Goal: Information Seeking & Learning: Check status

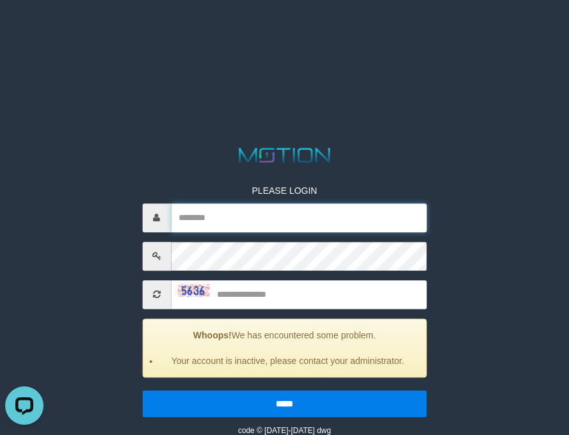
type input "*********"
click at [109, 32] on html "PLEASE LOGIN ********* Whoops! We has encountered some problem. Your account is…" at bounding box center [284, 16] width 569 height 32
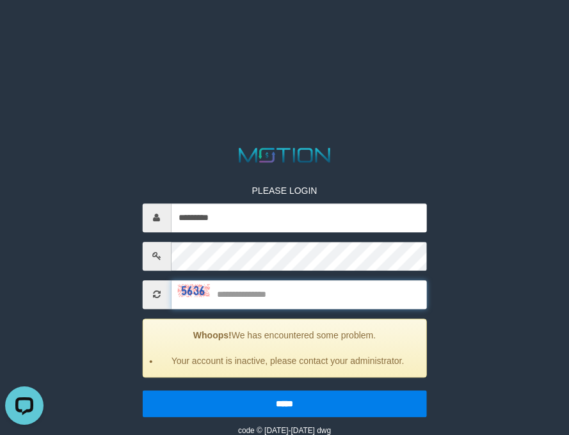
drag, startPoint x: 256, startPoint y: 299, endPoint x: 526, endPoint y: 301, distance: 270.0
click at [257, 300] on input "text" at bounding box center [299, 294] width 256 height 29
type input "****"
click at [142, 390] on input "*****" at bounding box center [284, 403] width 285 height 27
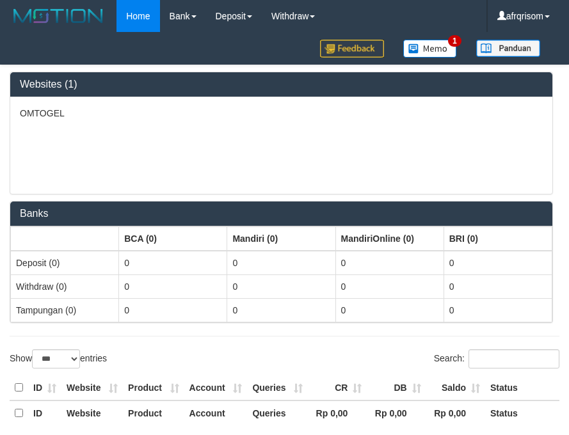
select select "***"
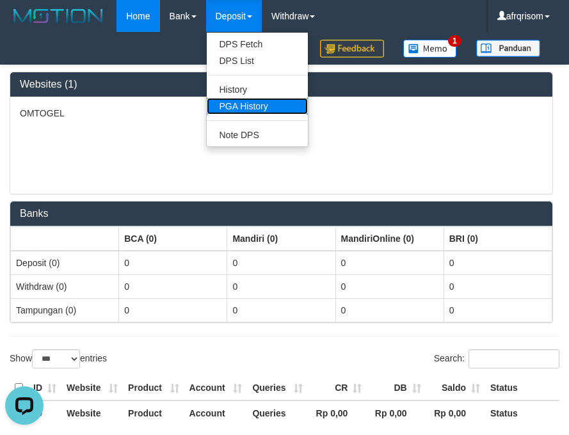
click at [258, 104] on link "PGA History" at bounding box center [257, 106] width 101 height 17
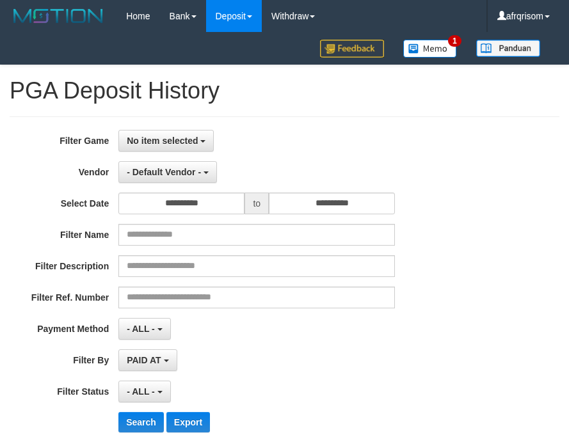
select select
select select "**"
click at [179, 136] on span "No item selected" at bounding box center [162, 141] width 71 height 10
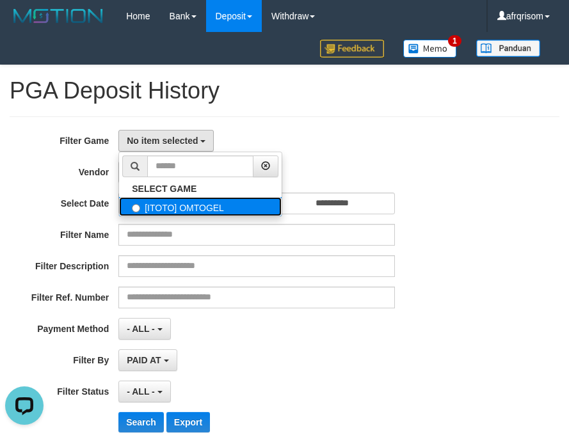
click at [170, 202] on label "[ITOTO] OMTOGEL" at bounding box center [200, 206] width 163 height 19
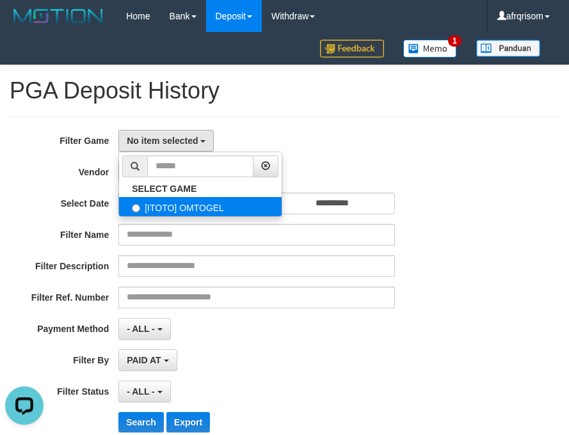
select select "***"
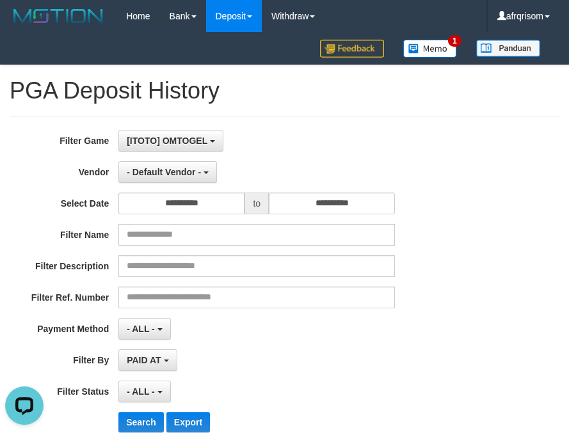
scroll to position [12, 0]
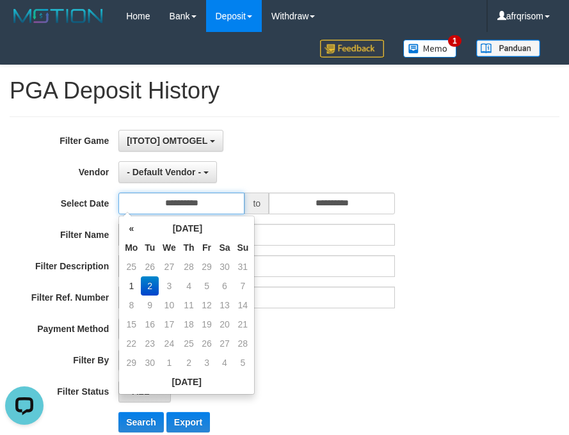
click at [171, 198] on input "**********" at bounding box center [181, 204] width 126 height 22
click at [131, 286] on td "1" at bounding box center [131, 285] width 19 height 19
type input "**********"
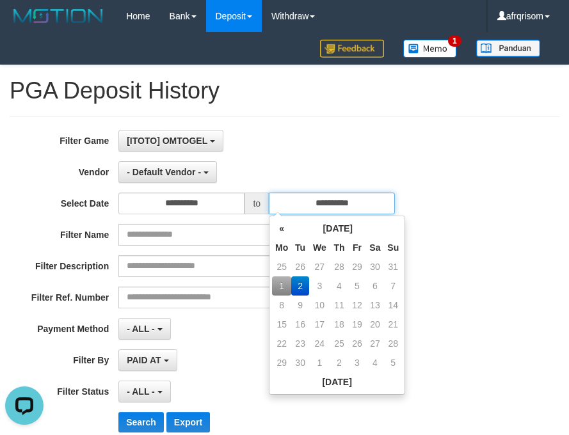
click at [297, 205] on input "**********" at bounding box center [332, 204] width 126 height 22
click at [284, 289] on td "1" at bounding box center [281, 285] width 19 height 19
type input "**********"
click at [284, 289] on td "1" at bounding box center [281, 285] width 19 height 19
click at [431, 234] on div "Filter Name" at bounding box center [237, 235] width 474 height 22
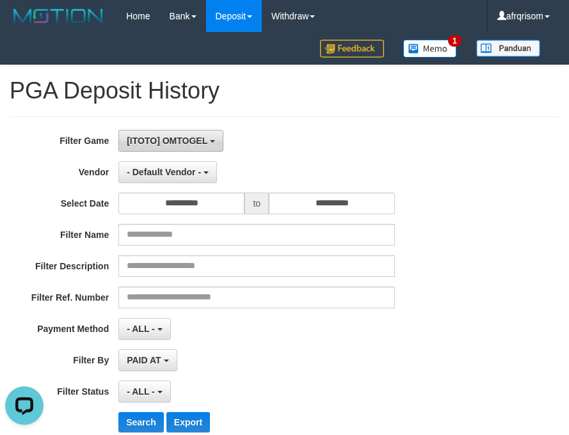
click at [194, 144] on span "[ITOTO] OMTOGEL" at bounding box center [167, 141] width 81 height 10
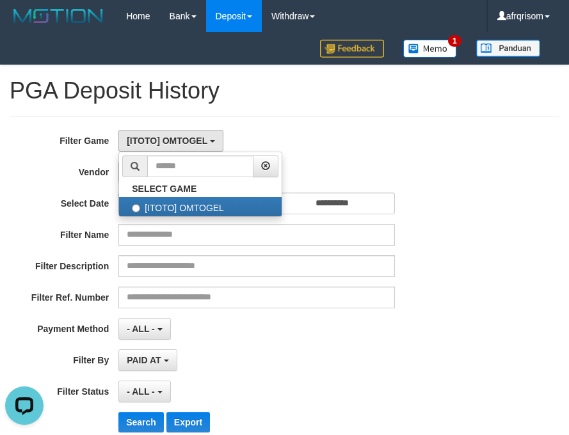
click at [303, 116] on hr at bounding box center [285, 116] width 550 height 1
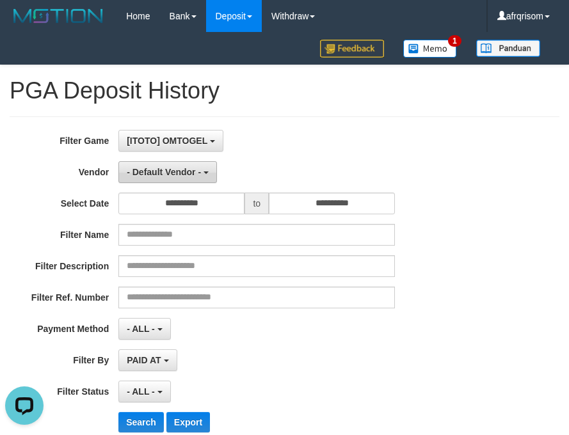
click at [168, 175] on span "- Default Vendor -" at bounding box center [164, 172] width 74 height 10
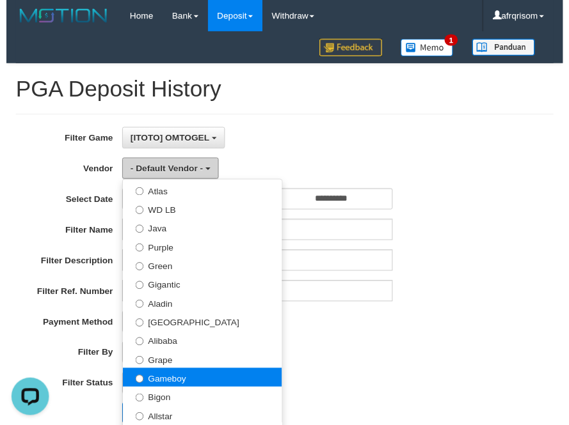
scroll to position [171, 0]
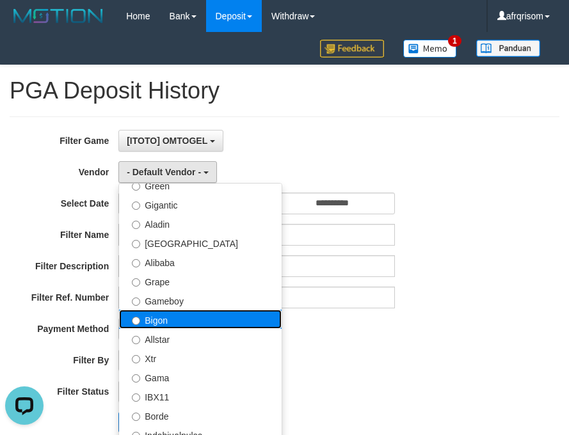
click at [169, 322] on label "Bigon" at bounding box center [200, 319] width 163 height 19
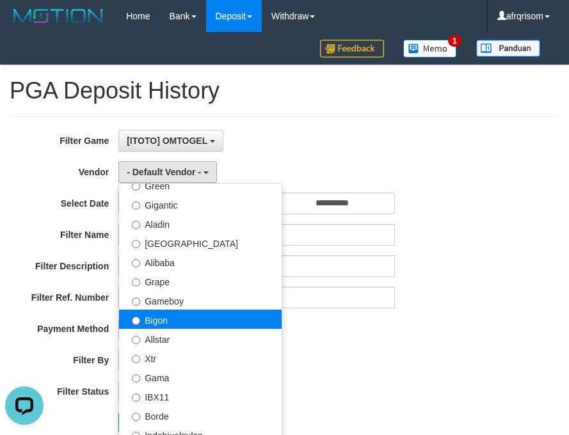
select select "**********"
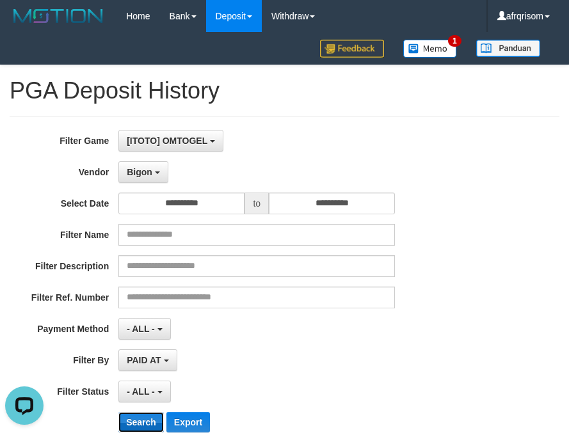
click at [141, 425] on button "Search" at bounding box center [140, 422] width 45 height 20
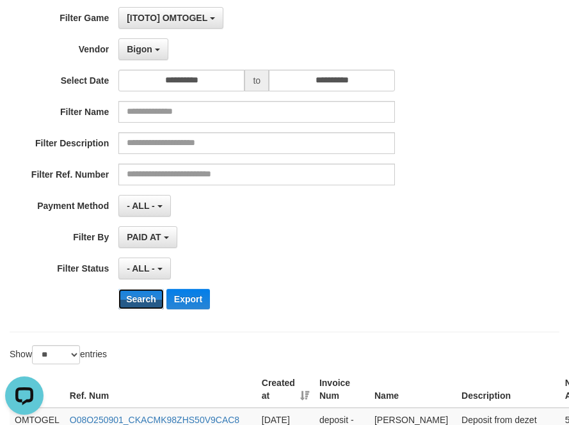
scroll to position [256, 0]
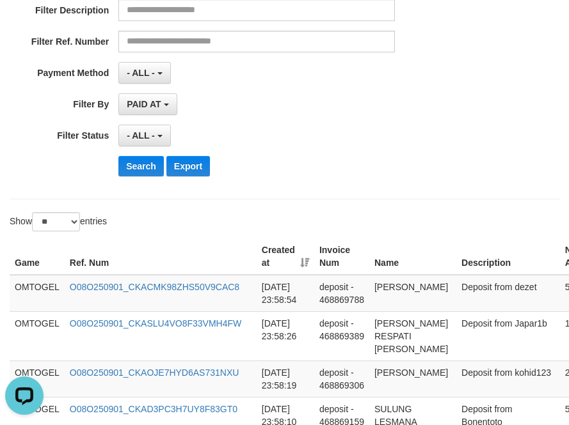
click at [308, 266] on th "Created at" at bounding box center [286, 257] width 58 height 36
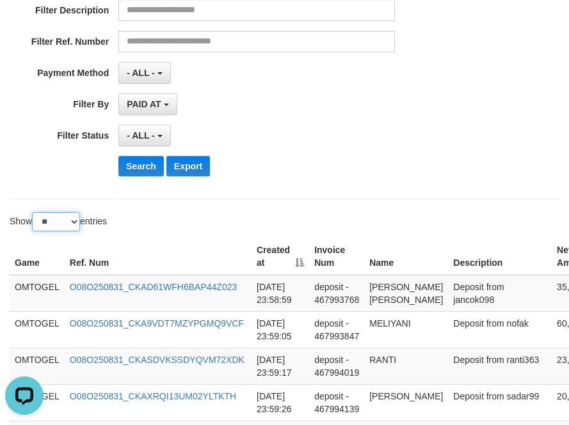
click at [63, 223] on select "** ** ** ***" at bounding box center [56, 221] width 48 height 19
select select "***"
click at [34, 212] on select "** ** ** ***" at bounding box center [56, 221] width 48 height 19
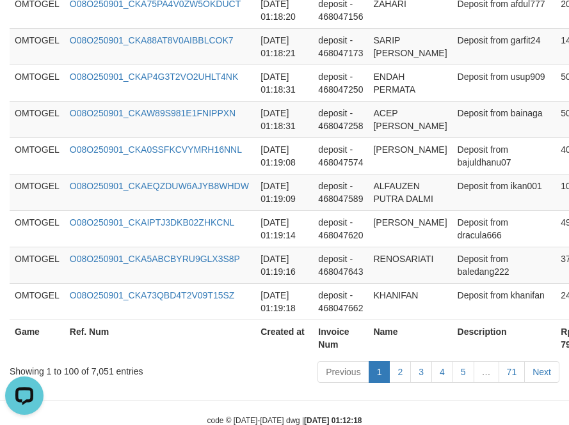
scroll to position [3930, 0]
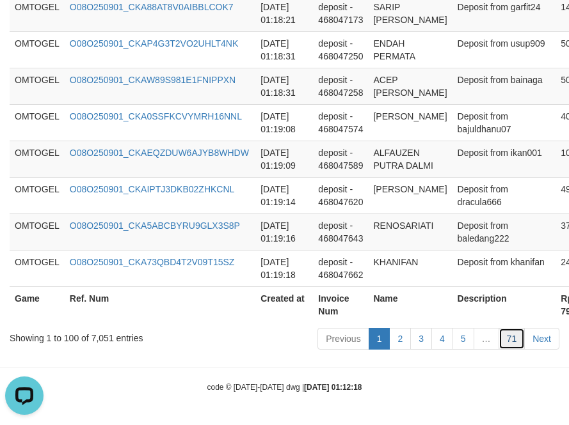
click at [514, 336] on link "71" at bounding box center [511, 339] width 27 height 22
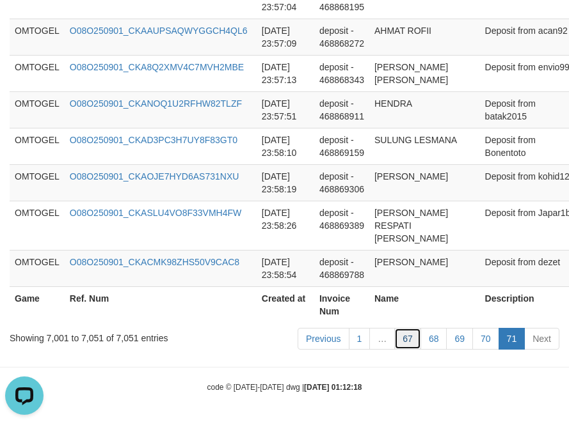
click at [402, 331] on link "67" at bounding box center [407, 339] width 27 height 22
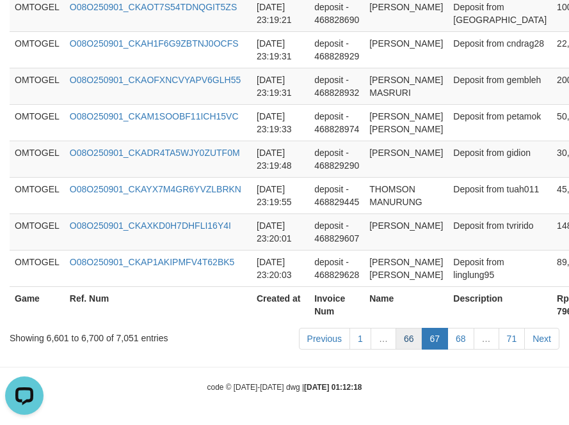
click at [403, 341] on link "66" at bounding box center [408, 339] width 27 height 22
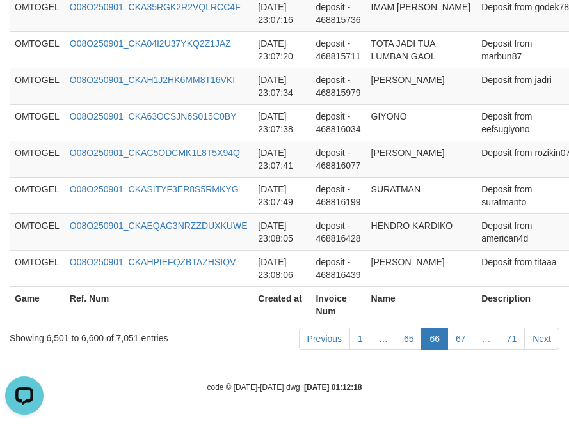
scroll to position [3891, 0]
click at [276, 148] on td "[DATE] 23:07:41" at bounding box center [282, 159] width 58 height 36
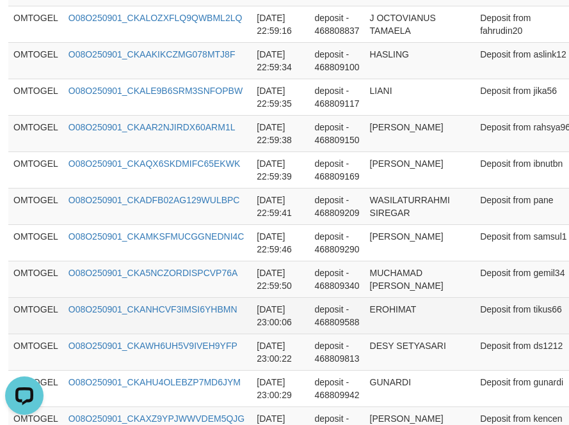
scroll to position [1802, 85]
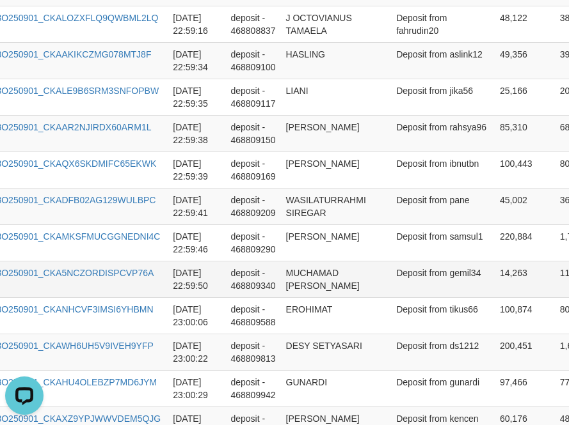
click at [391, 265] on td "Deposit from gemil34" at bounding box center [443, 279] width 104 height 36
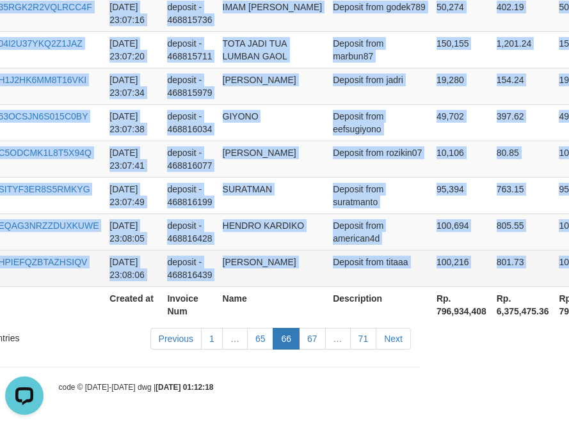
scroll to position [3891, 230]
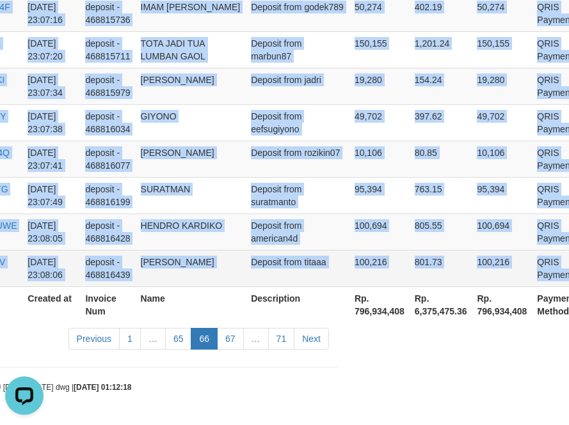
drag, startPoint x: 16, startPoint y: 152, endPoint x: 558, endPoint y: 267, distance: 554.2
copy tbody "OMTOGEL O08O250901_CKA6WF8E3014G71WZLH [DATE] 22:55:45 deposit - 468805289 HENI…"
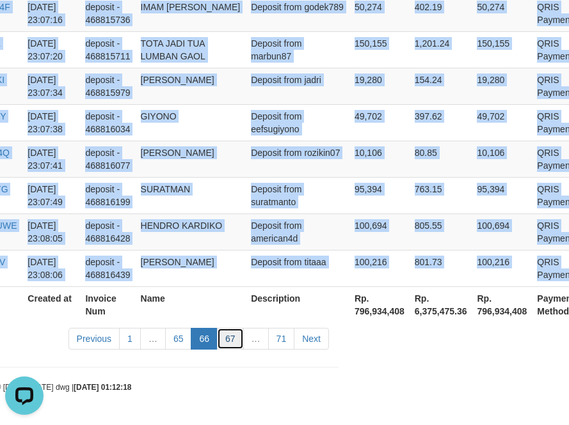
click at [227, 339] on link "67" at bounding box center [230, 339] width 27 height 22
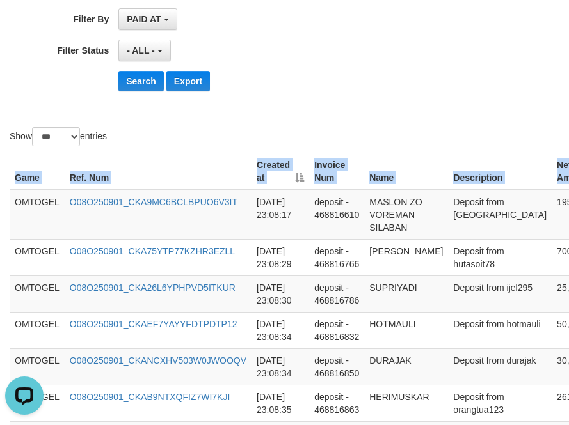
scroll to position [341, 202]
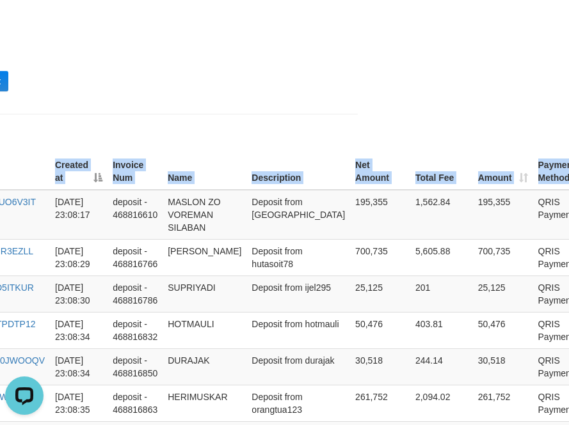
drag, startPoint x: 17, startPoint y: 202, endPoint x: 682, endPoint y: 219, distance: 665.6
copy table "Game Ref. Num Created at Invoice Num Name Description Net Amount Total Fee Amou…"
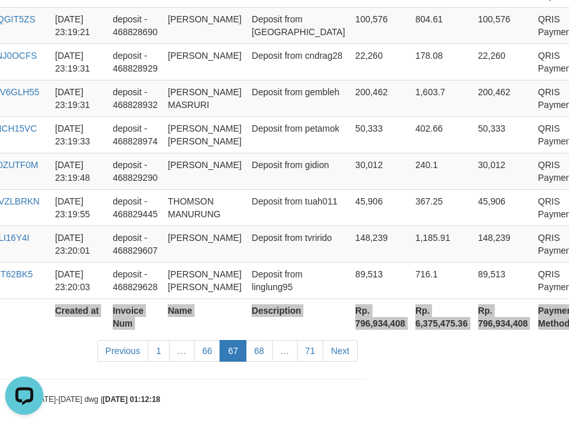
scroll to position [4071, 202]
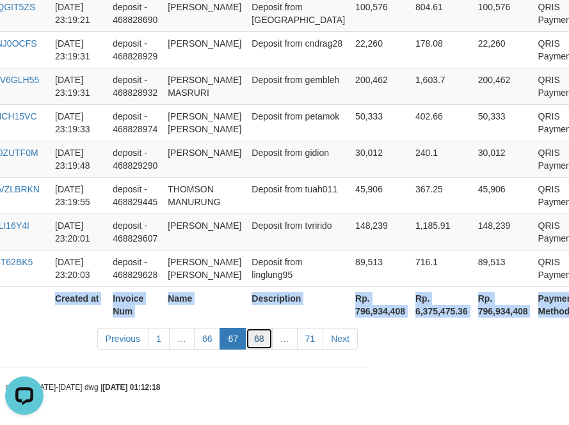
click at [270, 342] on link "68" at bounding box center [259, 339] width 27 height 22
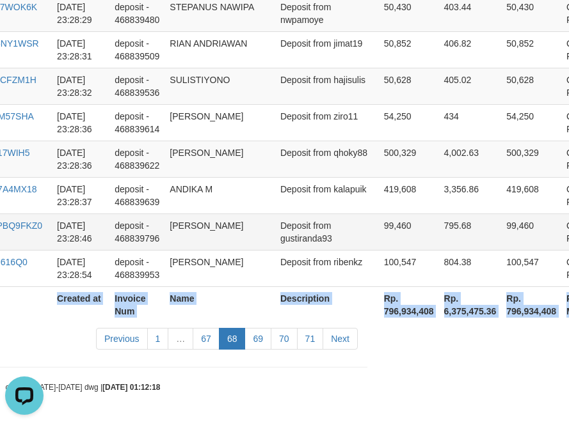
scroll to position [3917, 202]
copy table "Game Ref. Num Created at Invoice Num Name Description Net Amount Total Fee Amou…"
click at [262, 346] on link "69" at bounding box center [257, 339] width 27 height 22
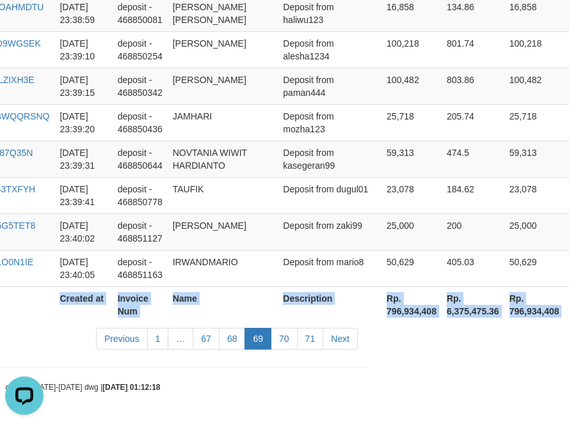
scroll to position [3904, 202]
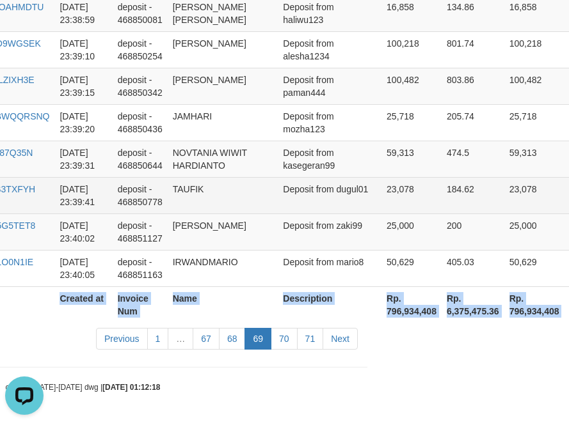
copy table "Game Ref. Num Created at Invoice Num Name Description Net Amount Total Fee Amou…"
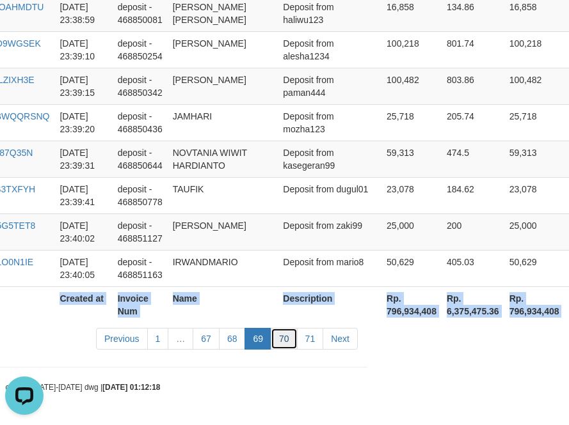
click at [292, 345] on link "70" at bounding box center [284, 339] width 27 height 22
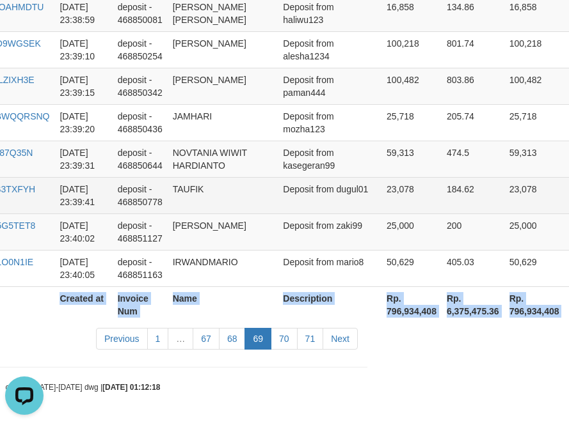
scroll to position [3891, 202]
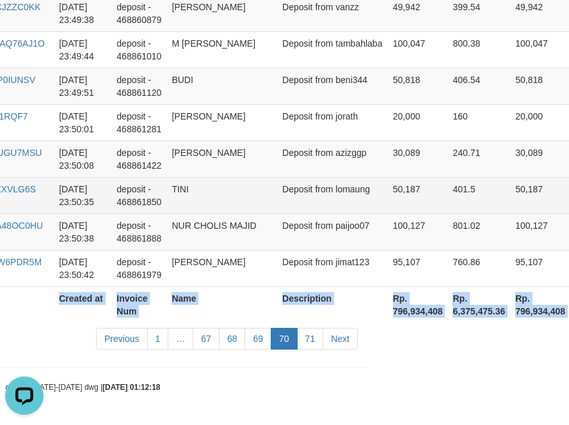
copy table "Game Ref. Num Created at Invoice Num Name Description Net Amount Total Fee Amou…"
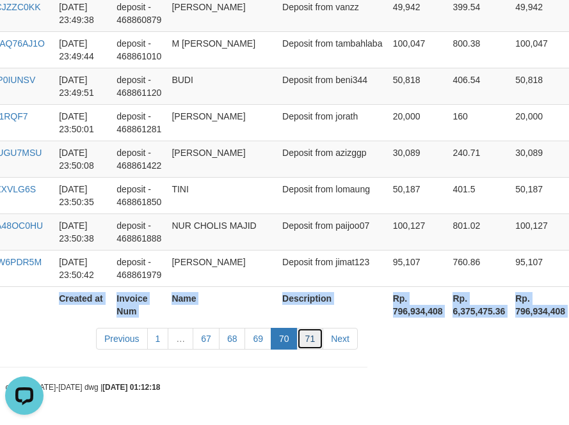
click at [312, 344] on link "71" at bounding box center [310, 339] width 27 height 22
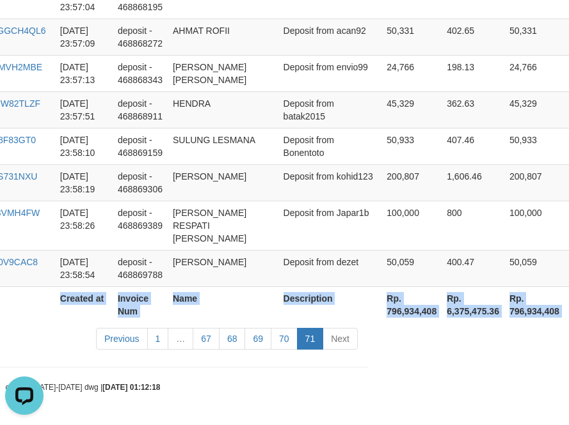
scroll to position [2156, 202]
copy table "Game Ref. Num Created at Invoice Num Name Description Net Amount Total Fee Amou…"
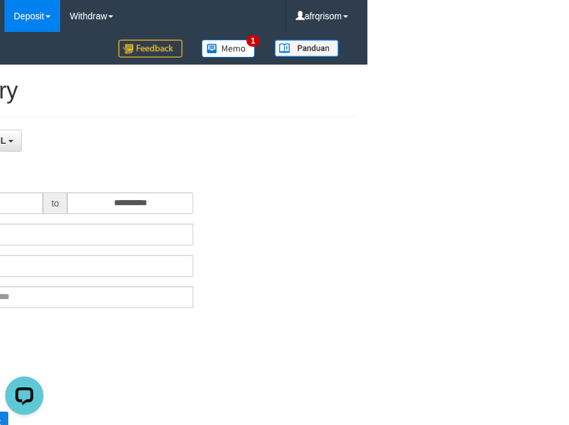
scroll to position [0, 0]
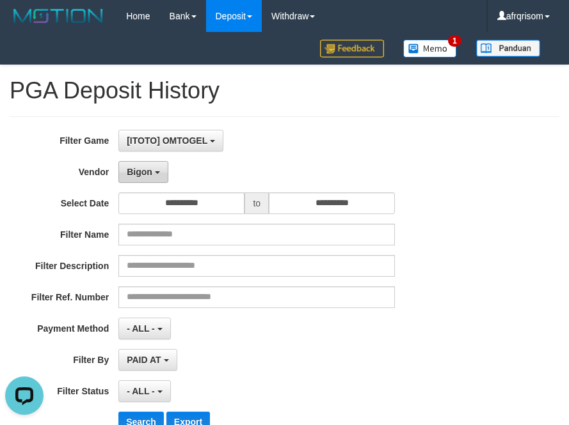
click at [147, 173] on span "Bigon" at bounding box center [140, 172] width 26 height 10
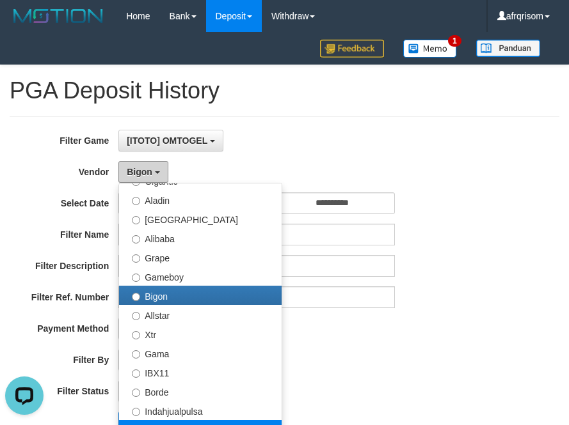
scroll to position [86, 0]
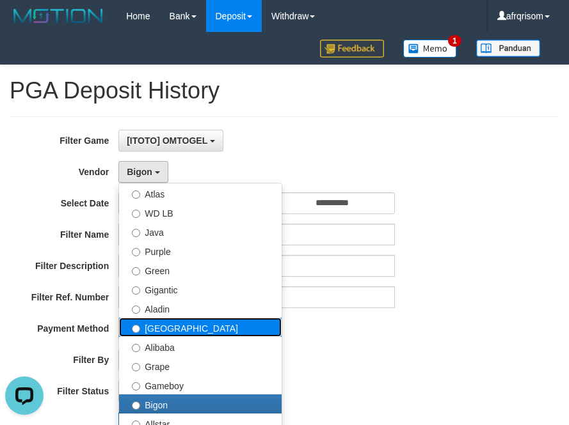
click at [187, 330] on label "[GEOGRAPHIC_DATA]" at bounding box center [200, 327] width 163 height 19
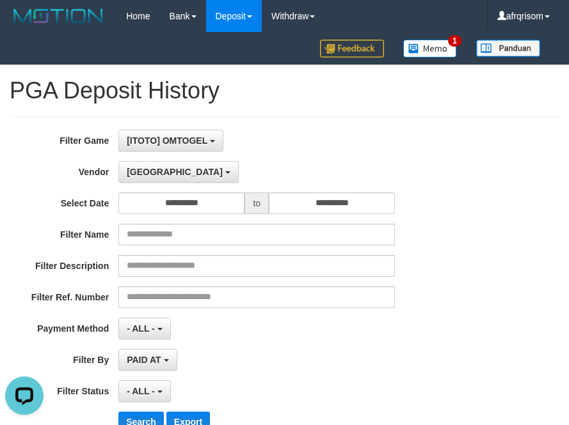
scroll to position [341, 0]
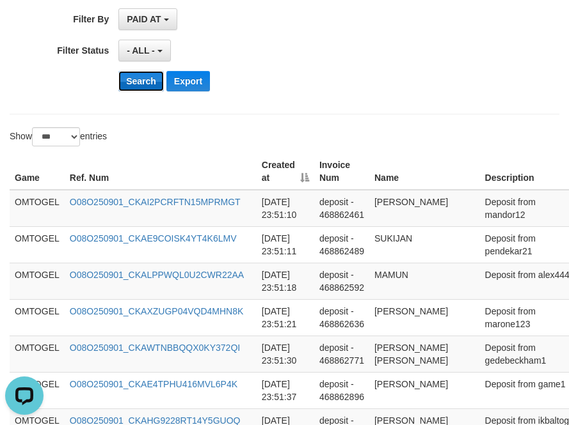
click at [132, 80] on button "Search" at bounding box center [140, 81] width 45 height 20
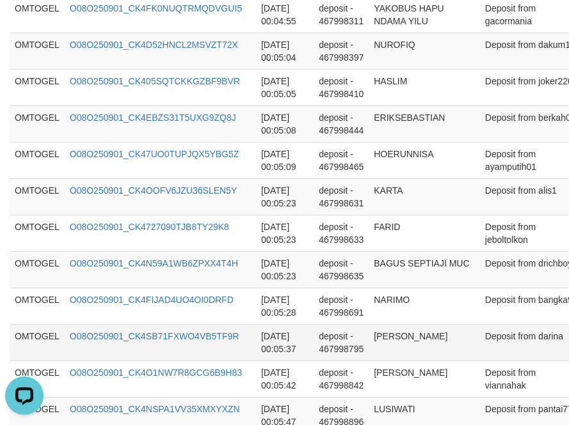
scroll to position [3891, 0]
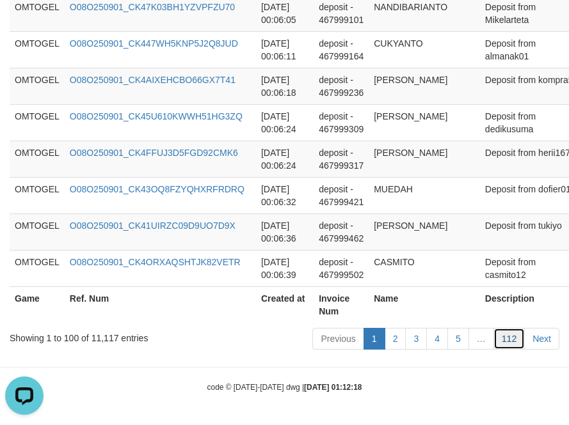
click at [517, 340] on link "112" at bounding box center [508, 339] width 31 height 22
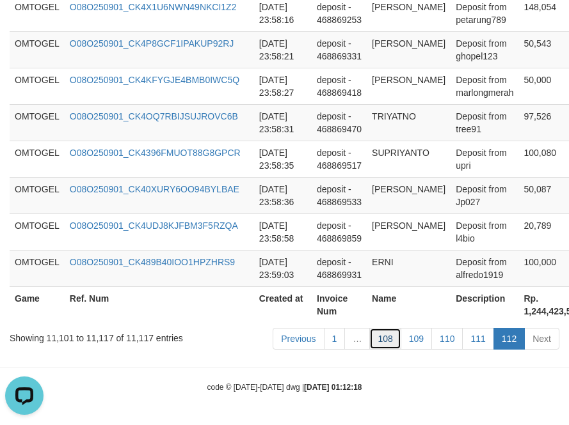
click at [391, 344] on link "108" at bounding box center [384, 339] width 31 height 22
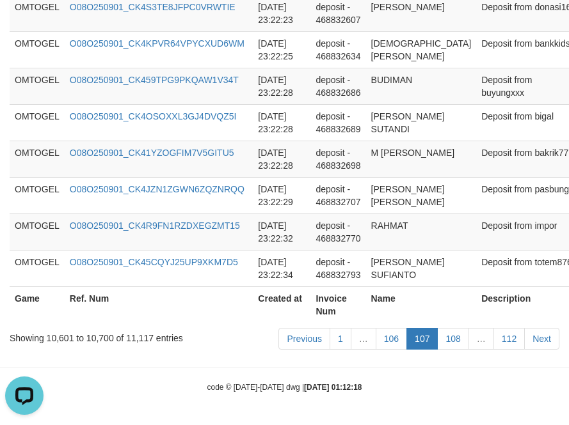
scroll to position [3891, 0]
click at [391, 344] on link "106" at bounding box center [391, 339] width 31 height 22
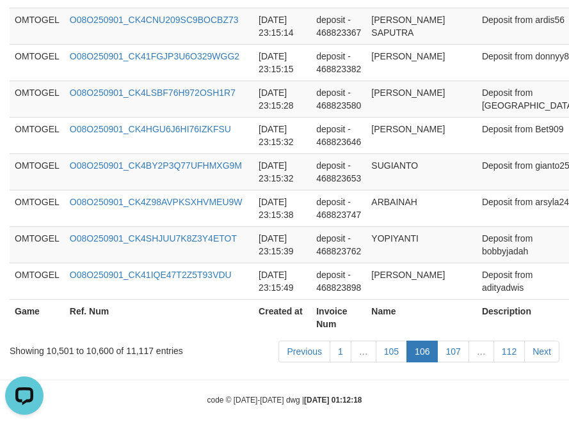
scroll to position [3917, 0]
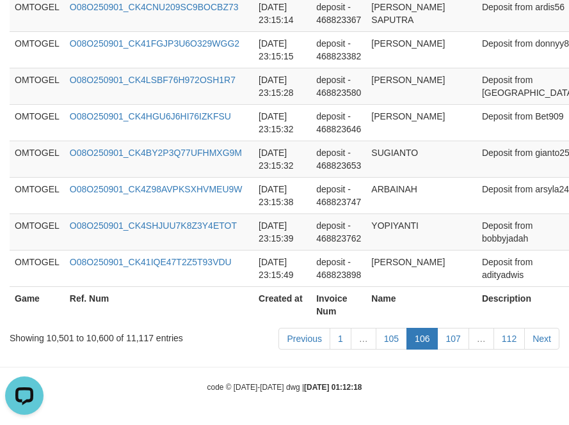
click at [391, 344] on link "105" at bounding box center [391, 339] width 31 height 22
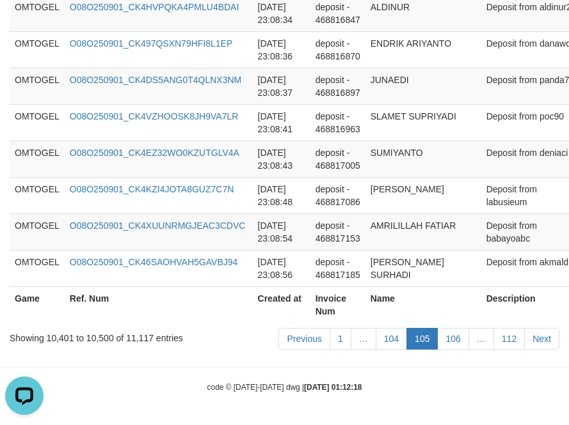
click at [391, 344] on link "104" at bounding box center [391, 339] width 31 height 22
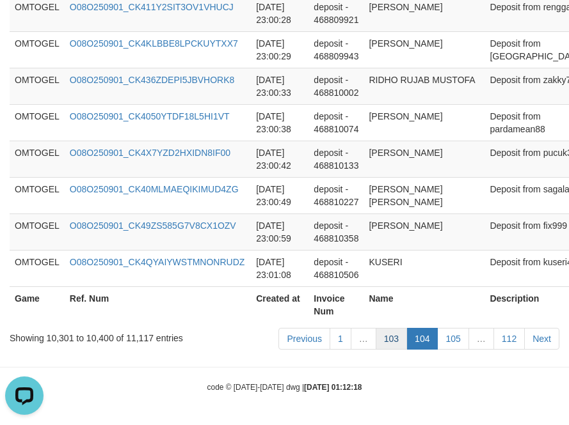
scroll to position [3891, 0]
click at [390, 330] on link "103" at bounding box center [391, 339] width 31 height 22
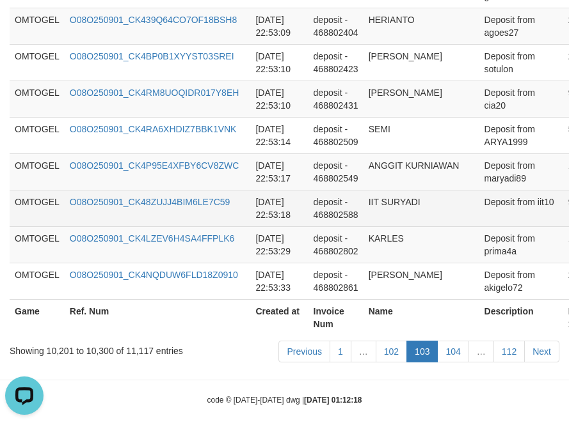
click at [274, 190] on td "[DATE] 22:53:18" at bounding box center [279, 208] width 58 height 36
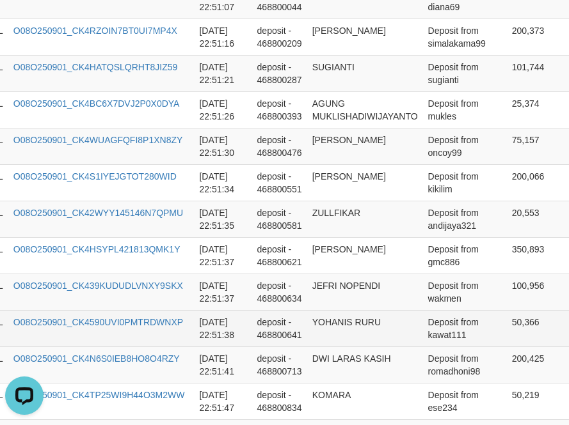
scroll to position [2604, 85]
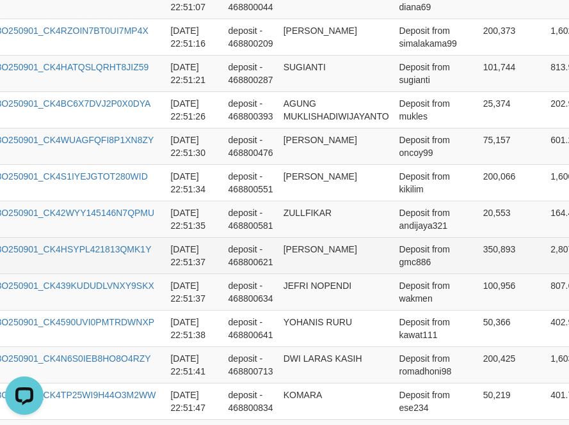
click at [279, 254] on td "[PERSON_NAME]" at bounding box center [336, 255] width 116 height 36
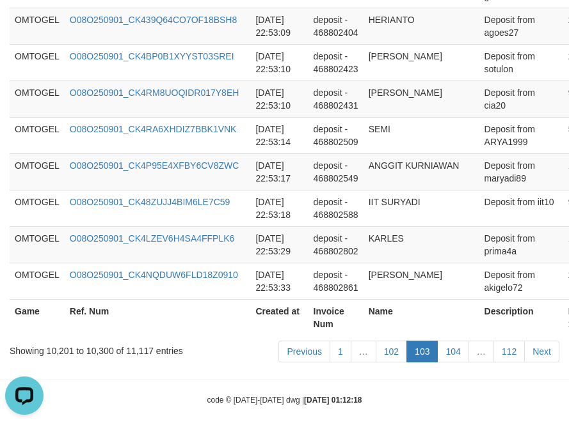
scroll to position [3891, 263]
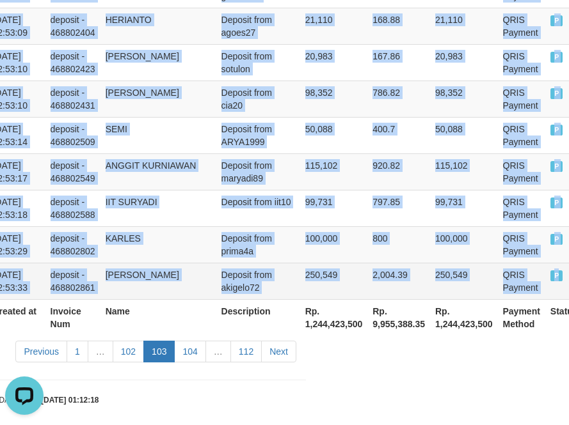
drag, startPoint x: 15, startPoint y: 235, endPoint x: 562, endPoint y: 268, distance: 548.0
copy tbody "OMTOGEL O08O250901_CK4IUQV83LSOHQH5KDW [DATE] 22:49:09 deposit - 468797763 YUSR…"
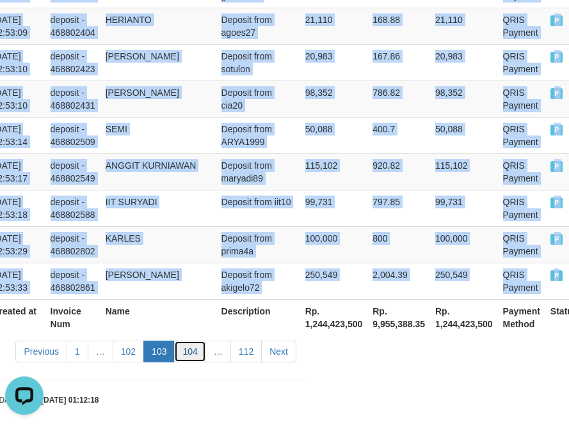
click at [195, 346] on link "104" at bounding box center [189, 352] width 31 height 22
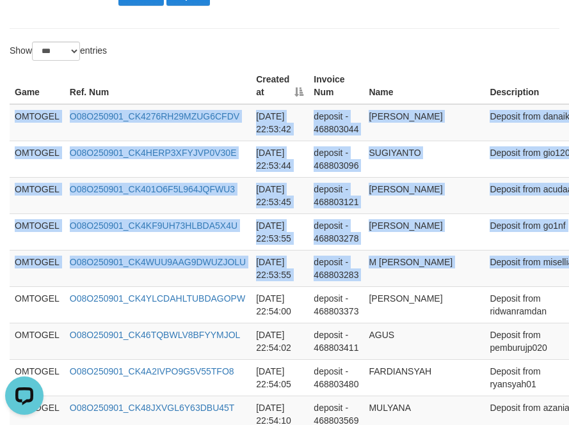
scroll to position [427, 269]
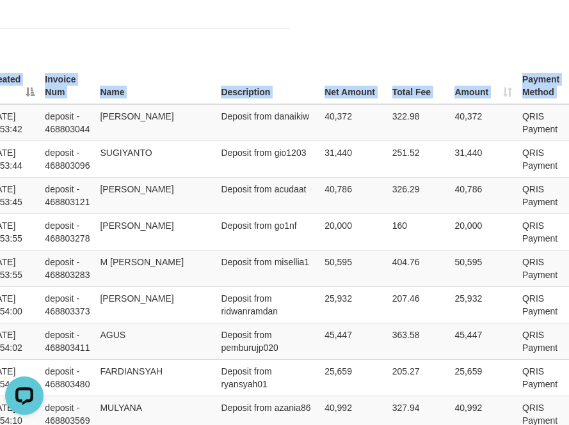
drag, startPoint x: 13, startPoint y: 113, endPoint x: 700, endPoint y: 255, distance: 701.1
copy table "Game Ref. Num Created at Invoice Num Name Description Net Amount Total Fee Amou…"
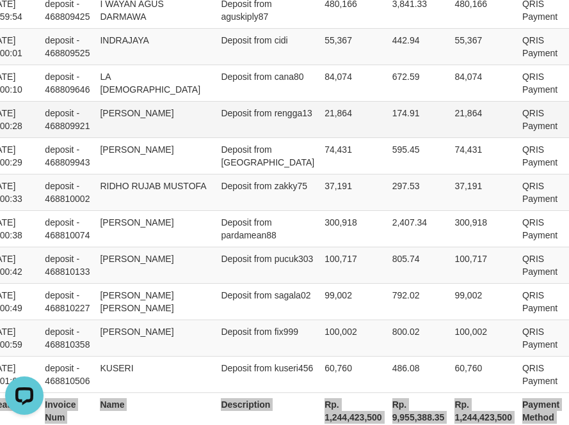
scroll to position [3891, 269]
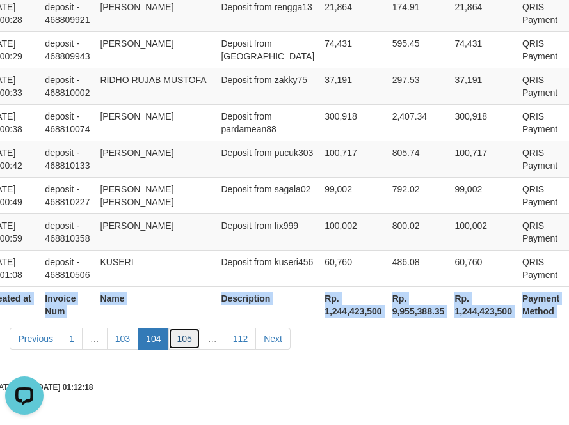
drag, startPoint x: 187, startPoint y: 336, endPoint x: 210, endPoint y: 341, distance: 23.6
click at [187, 336] on link "105" at bounding box center [183, 339] width 31 height 22
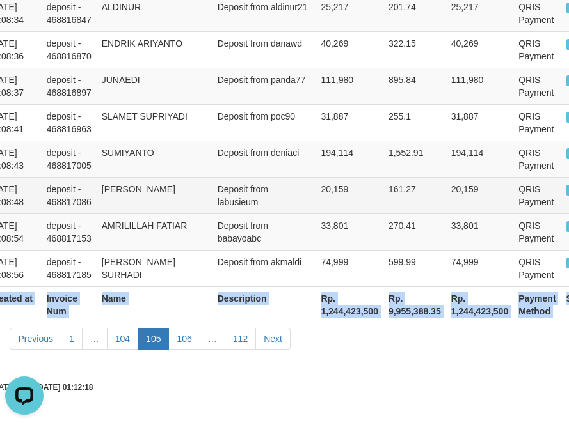
copy table "Game Ref. Num Created at Invoice Num Name Description Net Amount Total Fee Amou…"
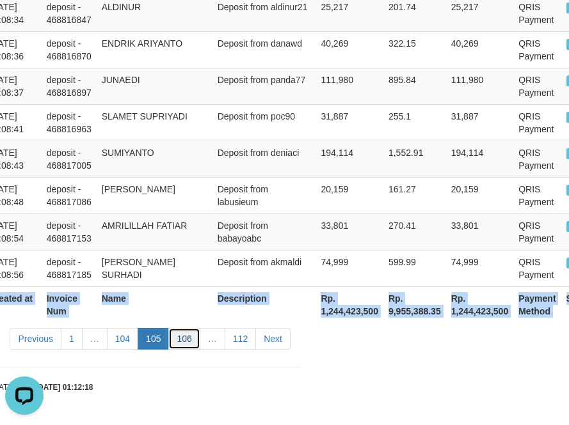
click at [187, 330] on link "106" at bounding box center [183, 339] width 31 height 22
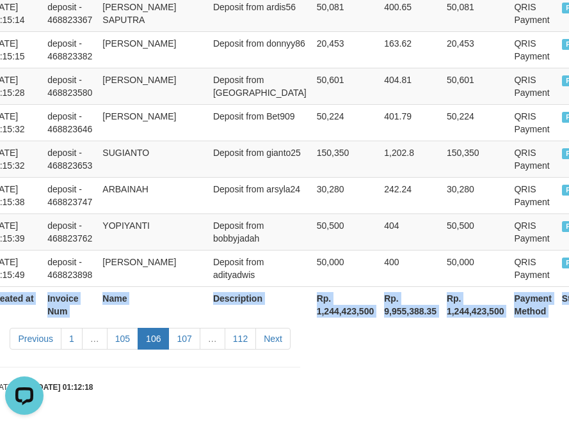
scroll to position [3917, 240]
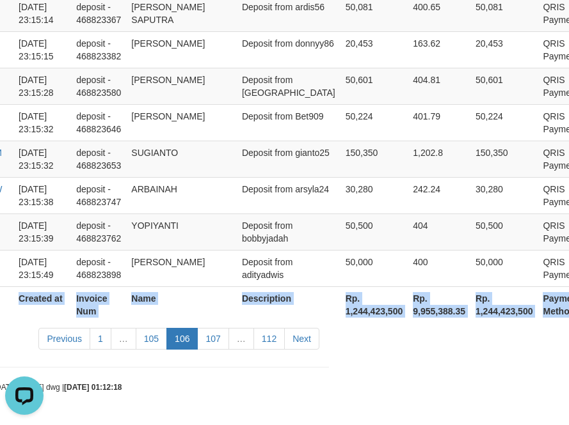
copy table "Game Ref. Num Created at Invoice Num Name Description Net Amount Total Fee Amou…"
click at [218, 344] on link "107" at bounding box center [212, 339] width 31 height 22
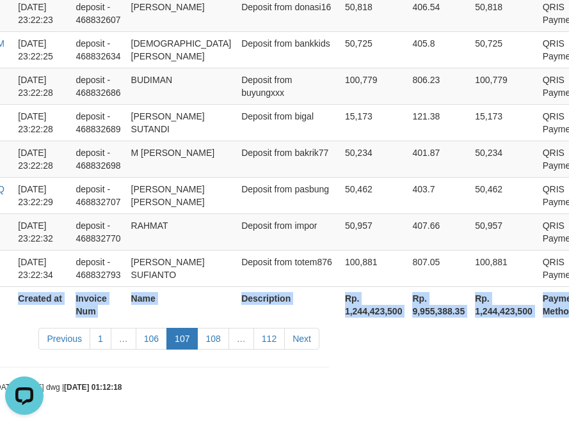
scroll to position [3891, 238]
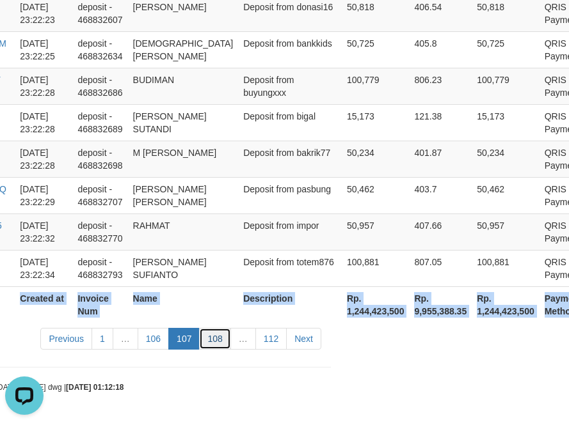
click at [221, 341] on link "108" at bounding box center [214, 339] width 31 height 22
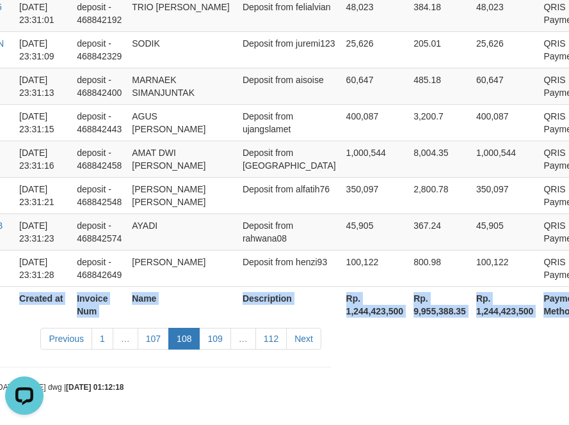
scroll to position [3955, 222]
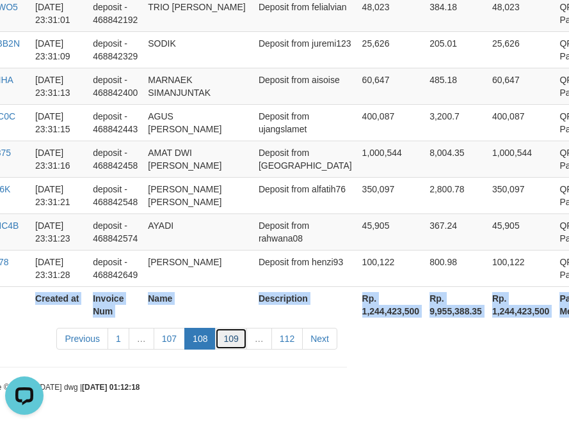
click at [230, 343] on link "109" at bounding box center [230, 339] width 31 height 22
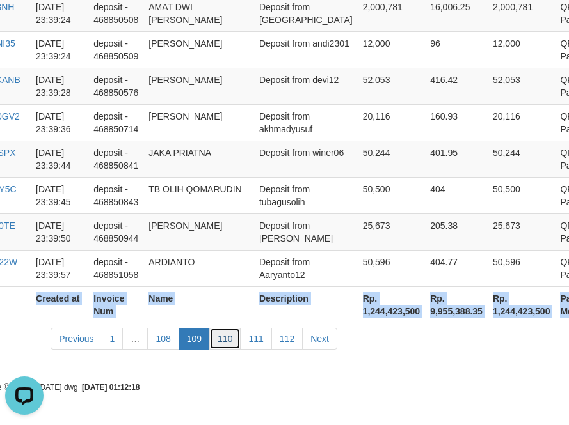
click at [225, 344] on link "110" at bounding box center [224, 339] width 31 height 22
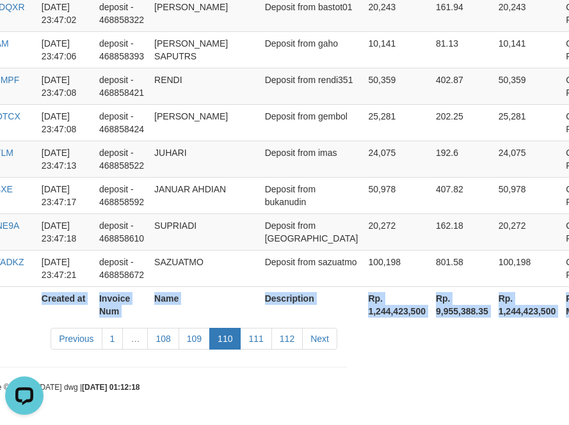
scroll to position [3891, 222]
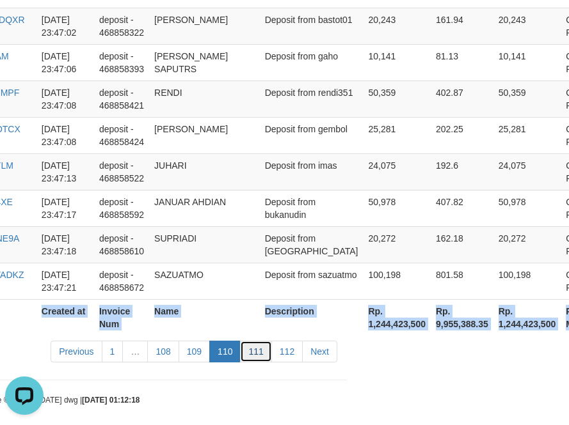
click at [246, 342] on link "111" at bounding box center [255, 352] width 31 height 22
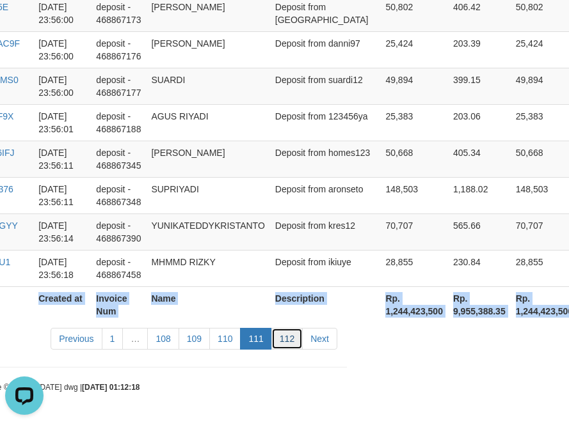
click at [287, 333] on link "112" at bounding box center [286, 339] width 31 height 22
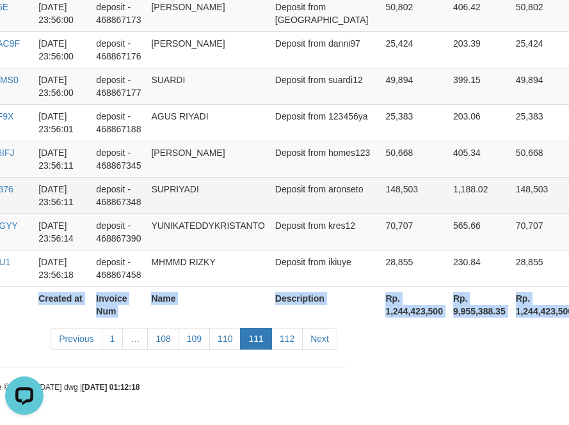
scroll to position [903, 216]
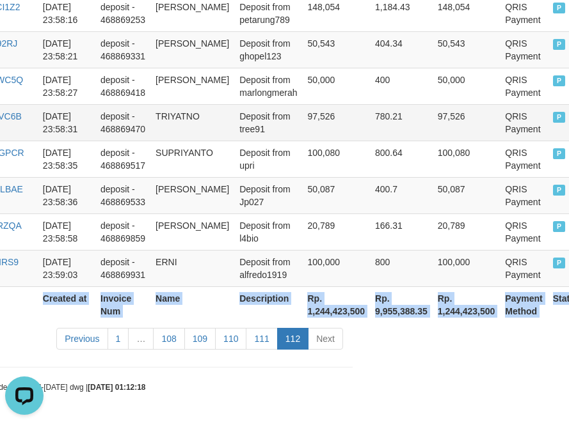
click at [198, 104] on td "TRIYATNO" at bounding box center [192, 122] width 84 height 36
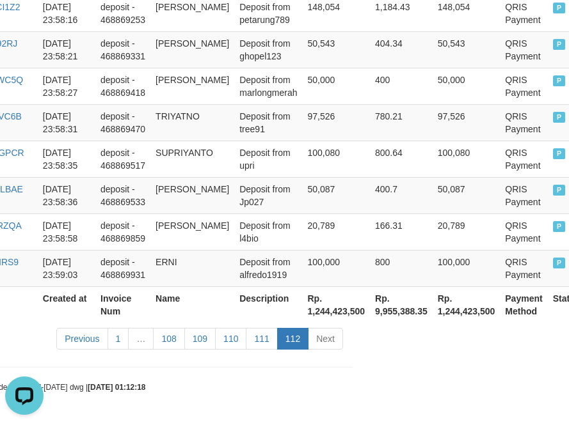
scroll to position [818, 216]
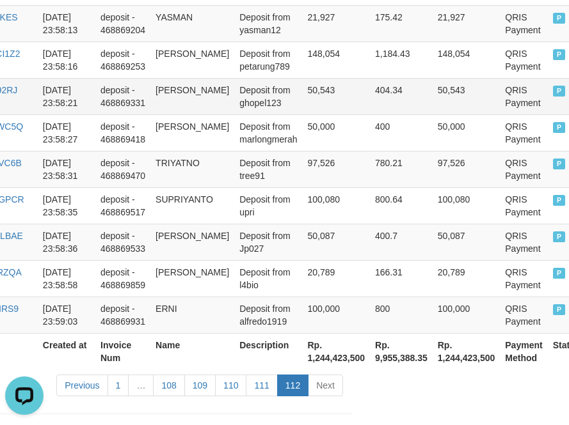
click at [152, 115] on td "[PERSON_NAME]" at bounding box center [192, 96] width 84 height 36
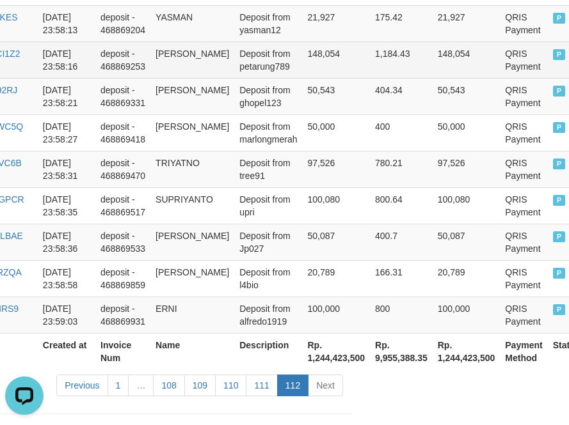
click at [267, 60] on td "Deposit from petarung789" at bounding box center [268, 60] width 68 height 36
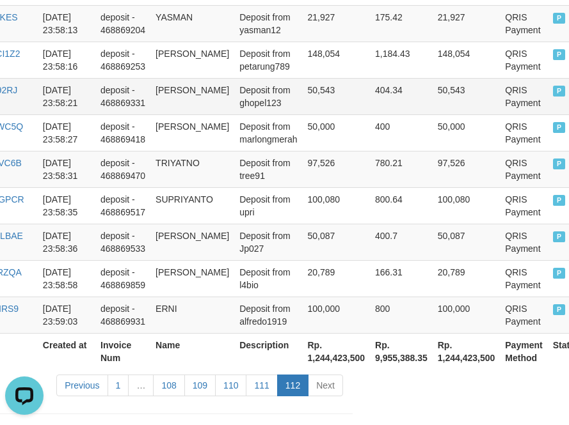
click at [302, 99] on td "50,543" at bounding box center [336, 96] width 68 height 36
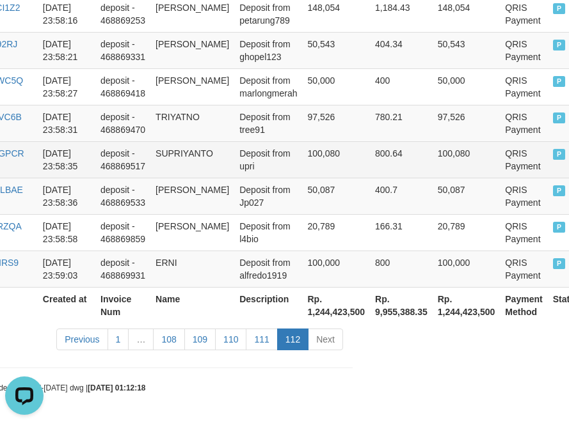
scroll to position [903, 216]
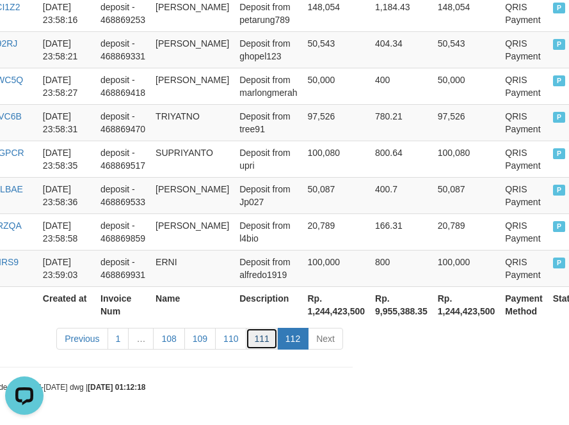
click at [271, 347] on link "111" at bounding box center [261, 339] width 31 height 22
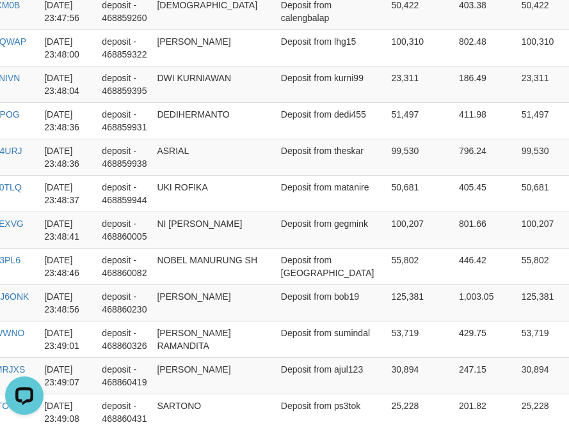
scroll to position [3891, 216]
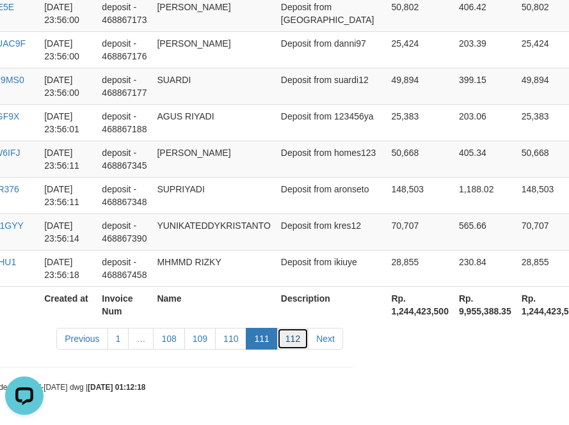
click at [281, 341] on link "112" at bounding box center [292, 339] width 31 height 22
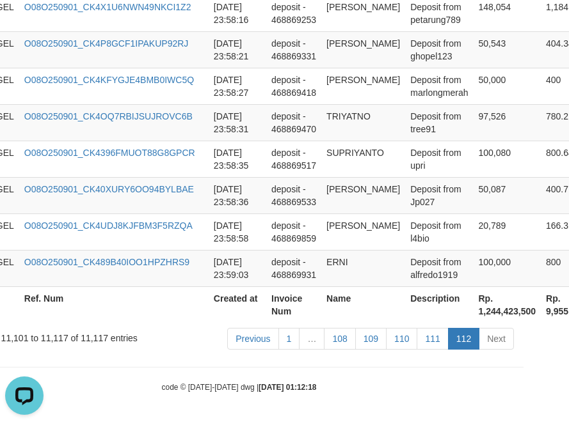
scroll to position [903, 85]
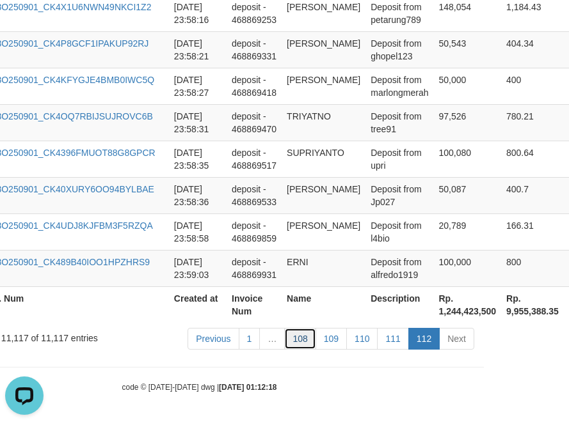
click at [297, 344] on link "108" at bounding box center [299, 339] width 31 height 22
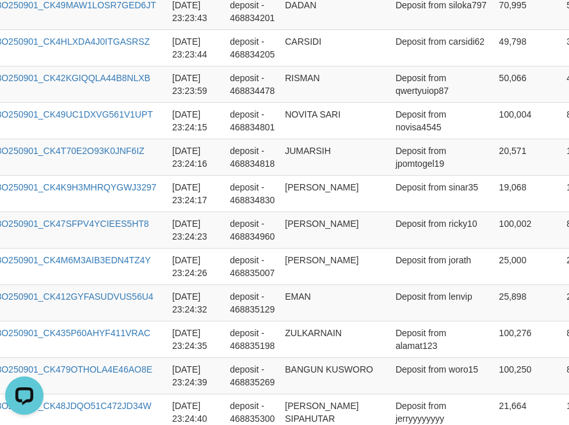
scroll to position [3955, 85]
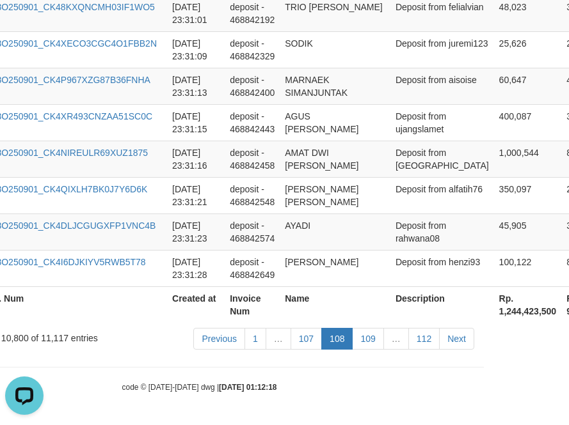
click at [297, 344] on link "107" at bounding box center [305, 339] width 31 height 22
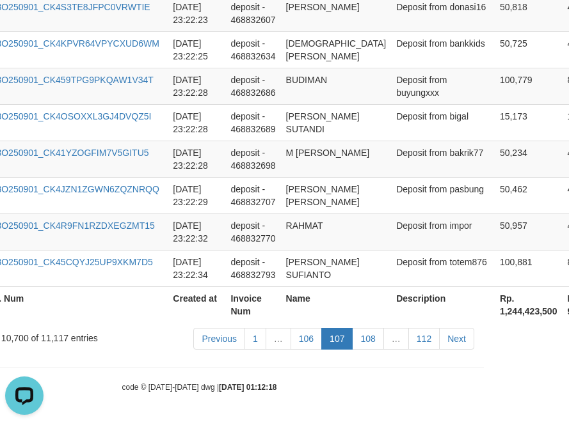
click at [297, 344] on link "106" at bounding box center [305, 339] width 31 height 22
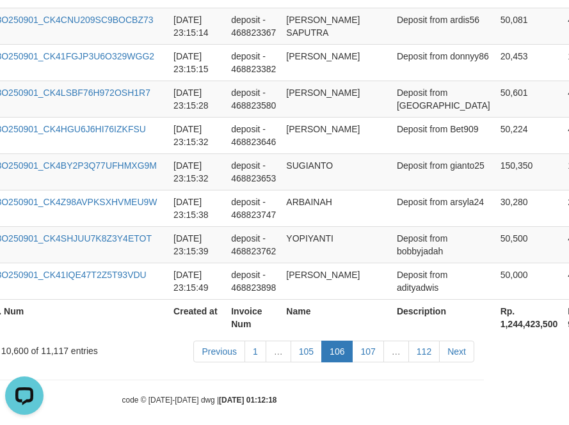
scroll to position [3917, 85]
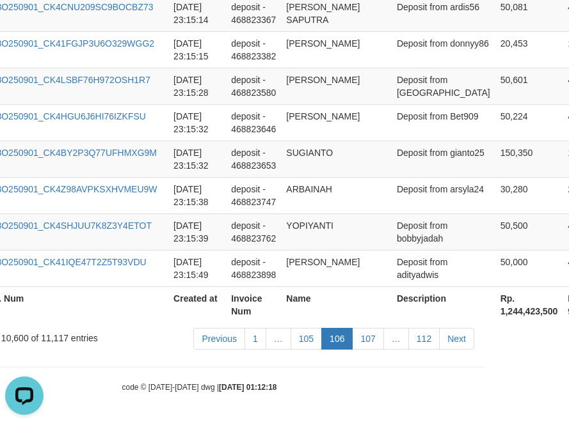
click at [297, 344] on link "105" at bounding box center [305, 339] width 31 height 22
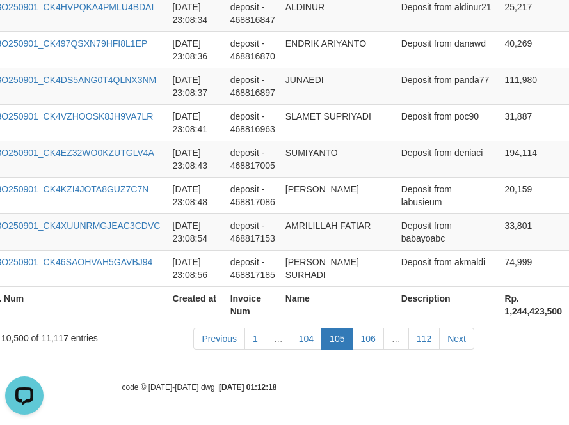
click at [297, 344] on link "104" at bounding box center [305, 339] width 31 height 22
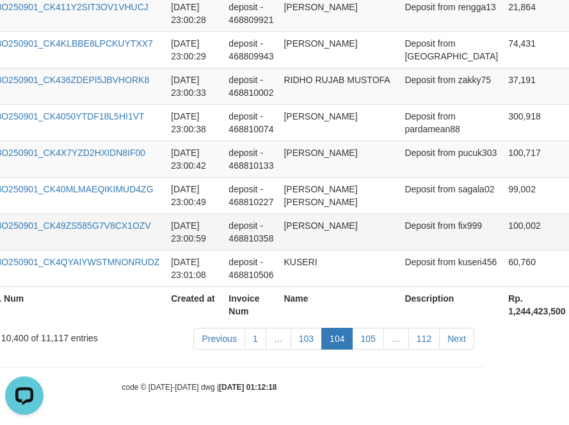
click at [287, 222] on td "[PERSON_NAME]" at bounding box center [338, 232] width 121 height 36
click at [299, 338] on link "103" at bounding box center [305, 339] width 31 height 22
click at [253, 143] on td "deposit - 468810133" at bounding box center [250, 159] width 55 height 36
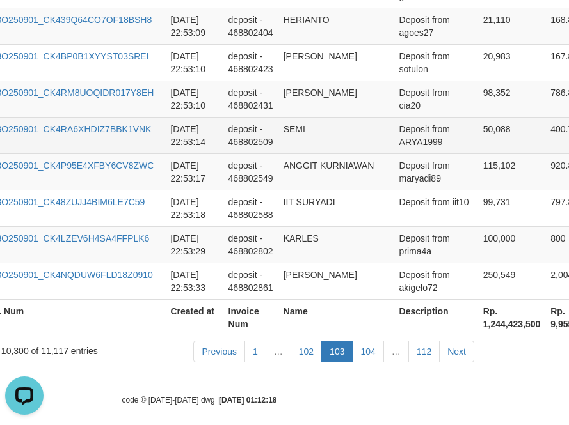
click at [314, 117] on td "SEMI" at bounding box center [336, 135] width 116 height 36
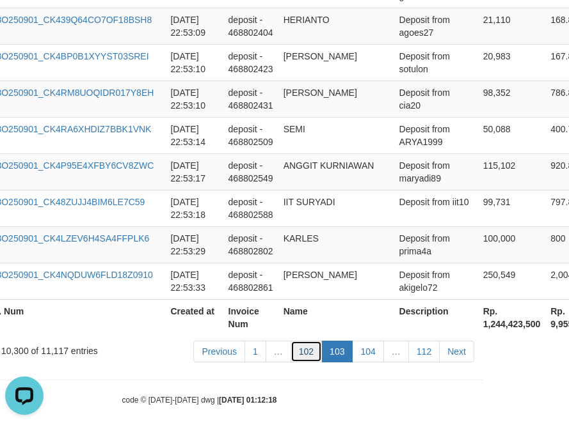
click at [315, 341] on link "102" at bounding box center [305, 352] width 31 height 22
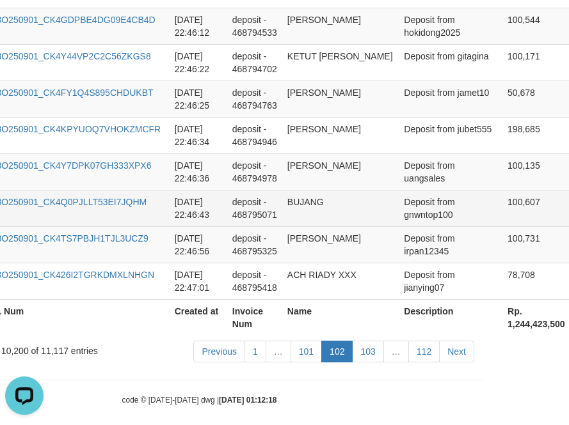
click at [317, 193] on td "BUJANG" at bounding box center [340, 208] width 116 height 36
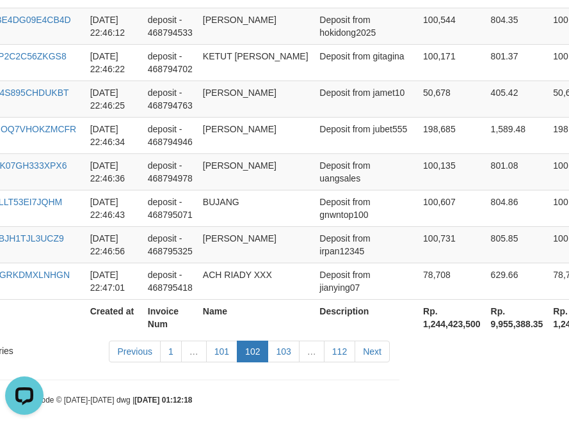
scroll to position [3891, 268]
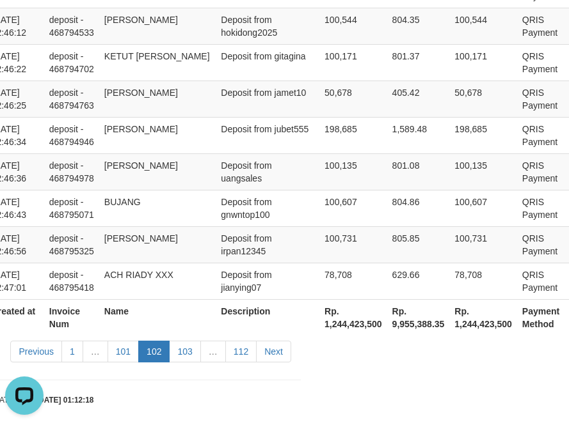
drag, startPoint x: 16, startPoint y: 235, endPoint x: 637, endPoint y: 536, distance: 689.9
click at [387, 156] on td "801.08" at bounding box center [418, 172] width 63 height 36
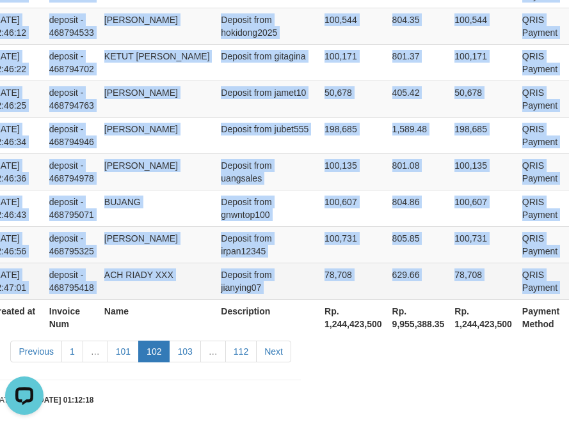
drag, startPoint x: 15, startPoint y: 237, endPoint x: 564, endPoint y: 273, distance: 550.1
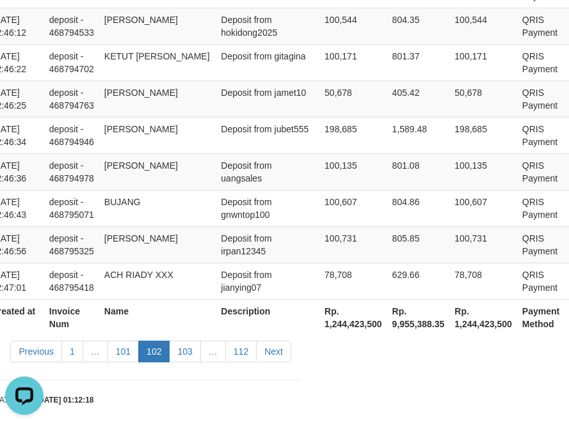
drag, startPoint x: 392, startPoint y: 371, endPoint x: 353, endPoint y: 364, distance: 39.7
click at [187, 346] on link "103" at bounding box center [184, 352] width 31 height 22
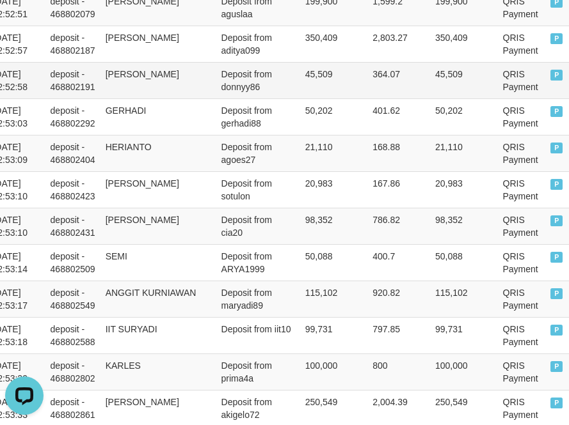
scroll to position [3891, 263]
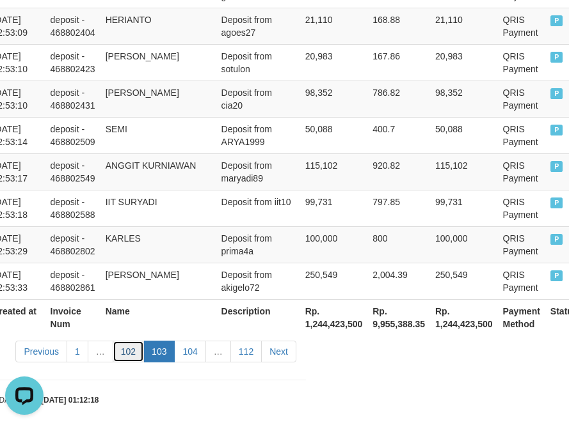
click at [126, 345] on link "102" at bounding box center [128, 352] width 31 height 22
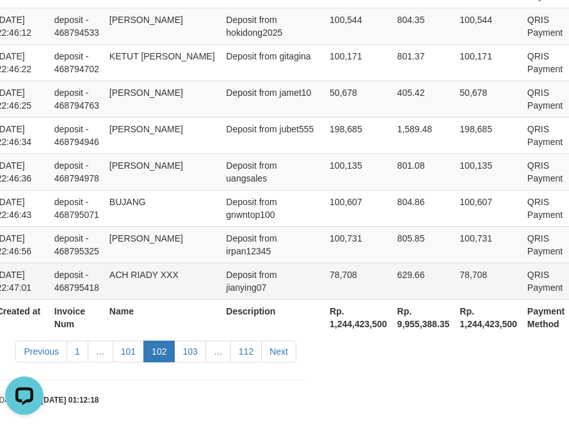
click at [167, 286] on td "ACH RIADY XXX" at bounding box center [162, 281] width 116 height 36
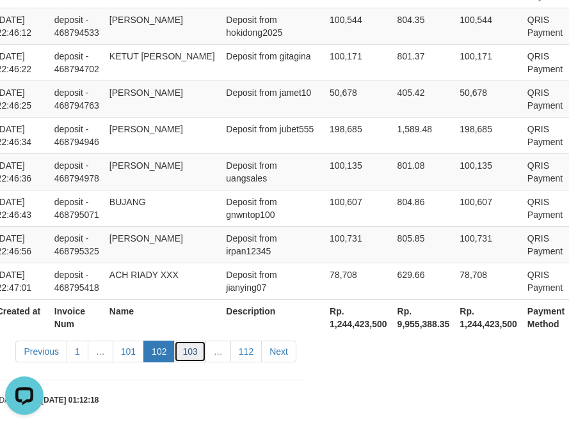
click at [189, 341] on link "103" at bounding box center [189, 352] width 31 height 22
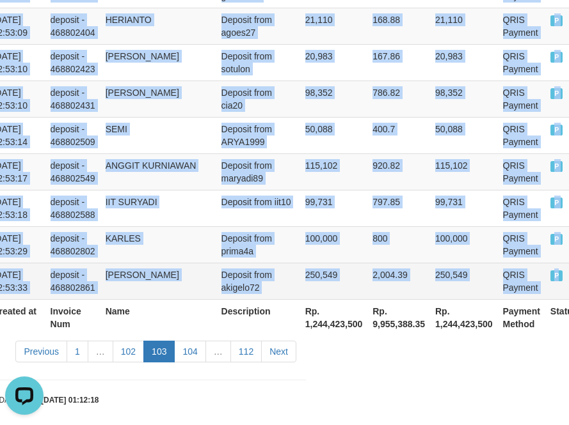
drag, startPoint x: 15, startPoint y: 153, endPoint x: 568, endPoint y: 273, distance: 565.8
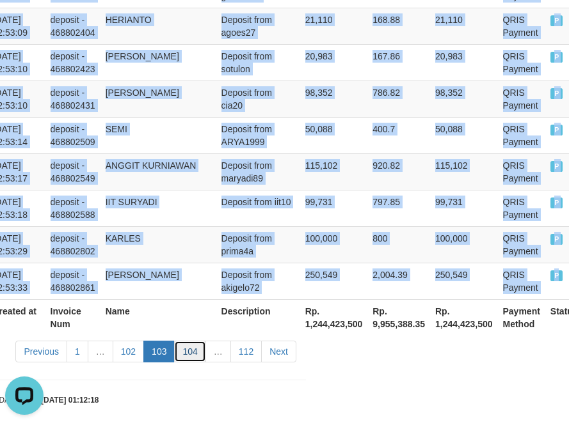
click at [199, 341] on link "104" at bounding box center [189, 352] width 31 height 22
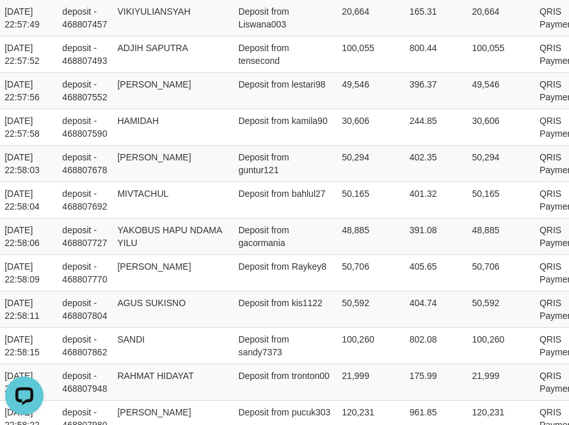
scroll to position [3891, 269]
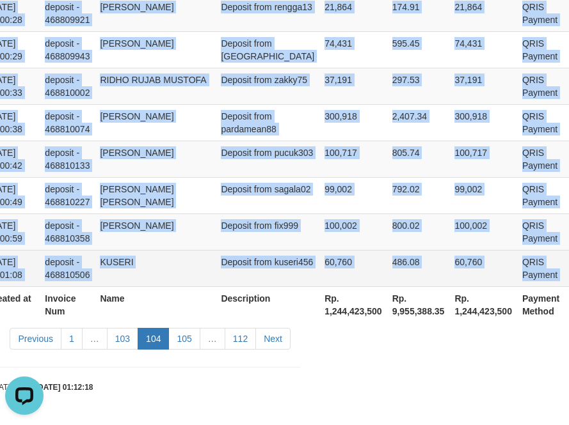
drag, startPoint x: 17, startPoint y: 320, endPoint x: 562, endPoint y: 269, distance: 548.2
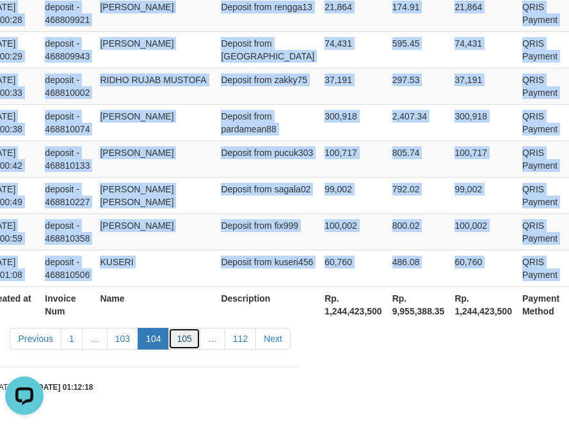
click at [189, 344] on link "105" at bounding box center [183, 339] width 31 height 22
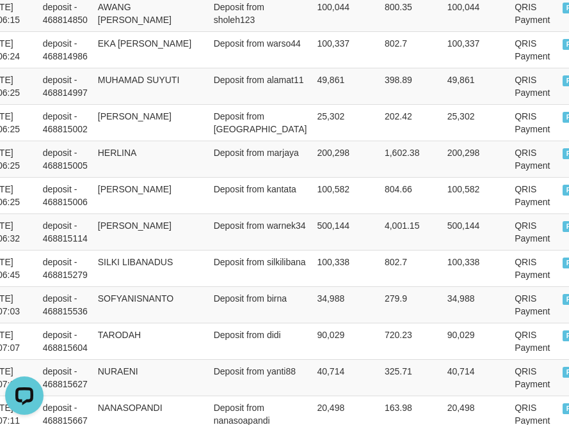
scroll to position [3597, 273]
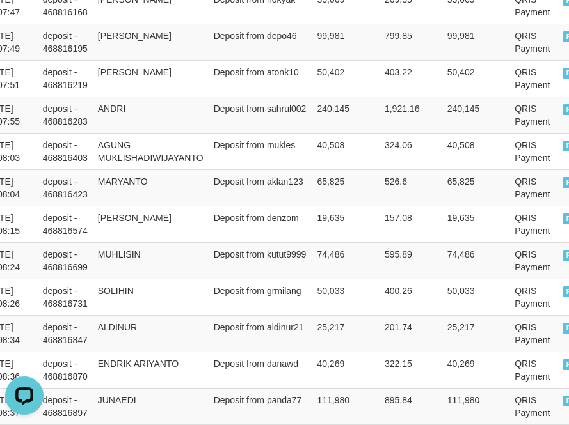
drag, startPoint x: 15, startPoint y: 209, endPoint x: 765, endPoint y: 258, distance: 751.5
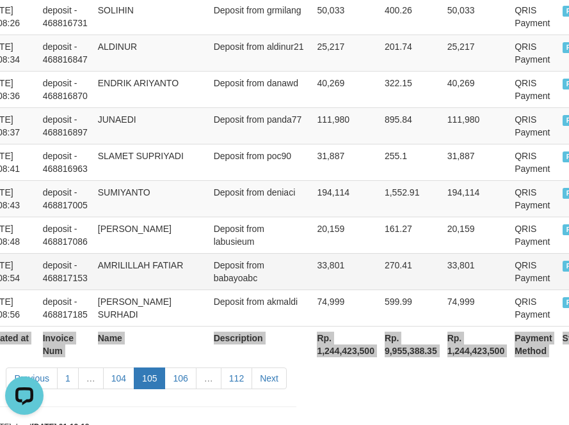
scroll to position [3917, 273]
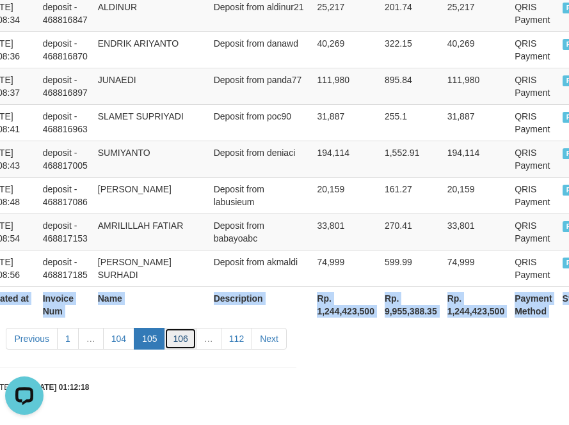
click at [190, 345] on link "106" at bounding box center [179, 339] width 31 height 22
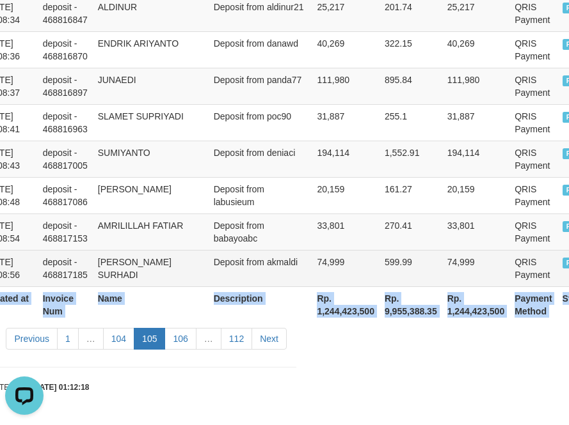
scroll to position [3917, 240]
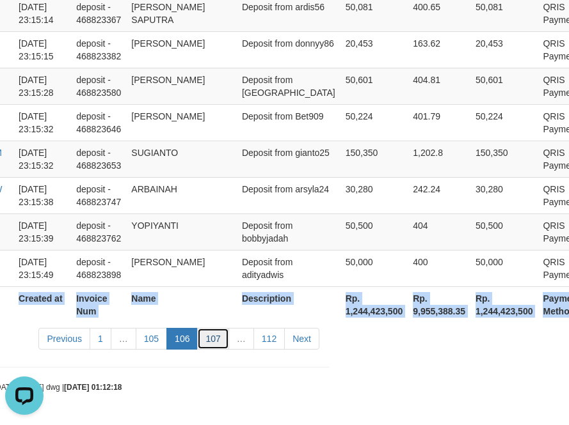
click at [218, 343] on link "107" at bounding box center [212, 339] width 31 height 22
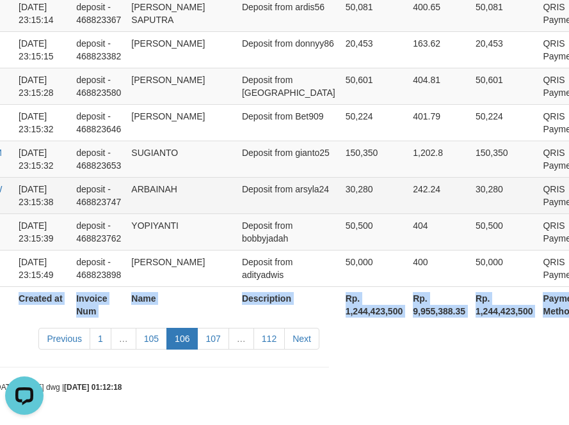
scroll to position [3891, 238]
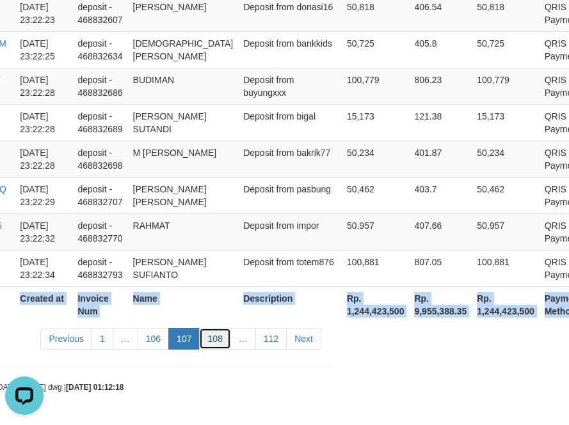
click at [208, 335] on link "108" at bounding box center [214, 339] width 31 height 22
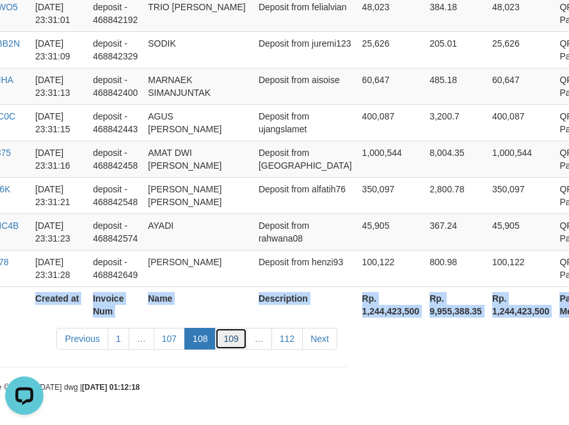
click at [230, 346] on link "109" at bounding box center [230, 339] width 31 height 22
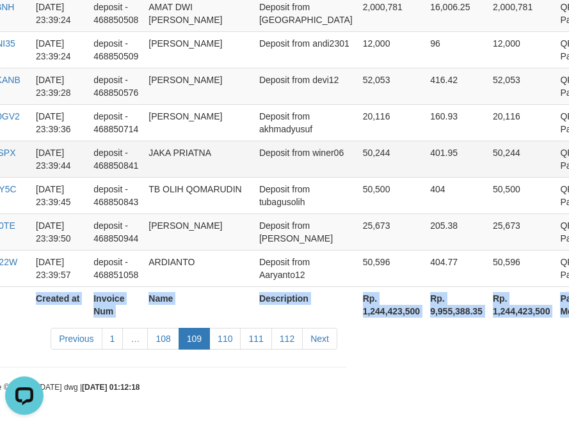
scroll to position [3904, 222]
click at [229, 343] on link "110" at bounding box center [224, 339] width 31 height 22
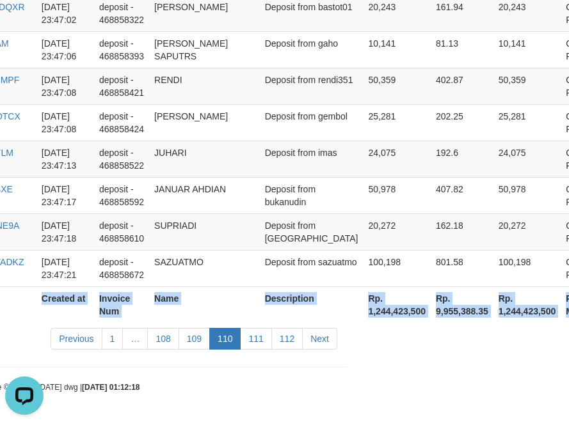
scroll to position [3891, 222]
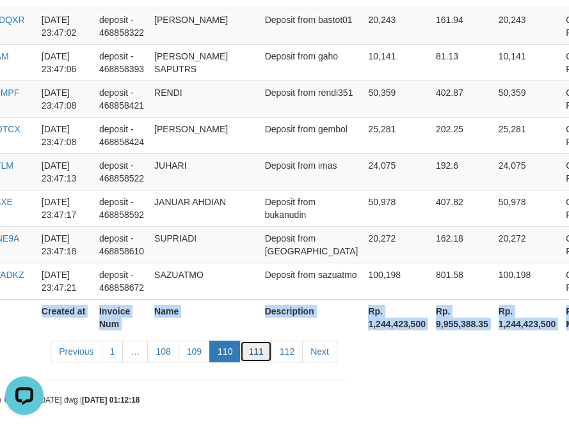
click at [248, 341] on link "111" at bounding box center [255, 352] width 31 height 22
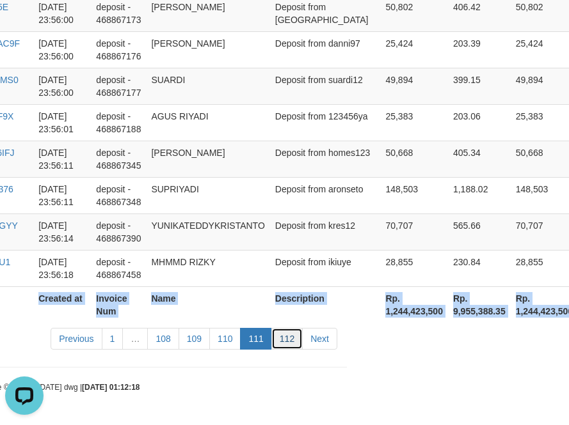
click at [298, 337] on link "112" at bounding box center [286, 339] width 31 height 22
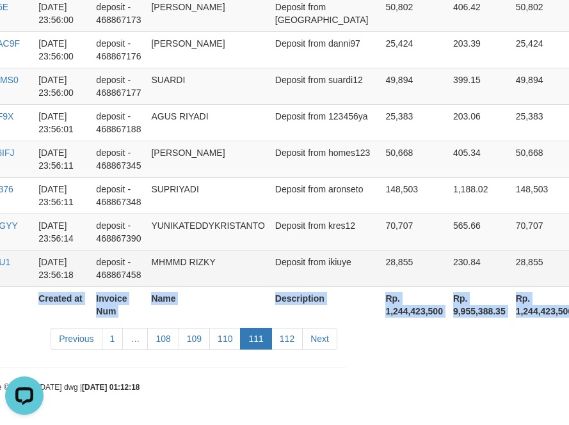
scroll to position [903, 216]
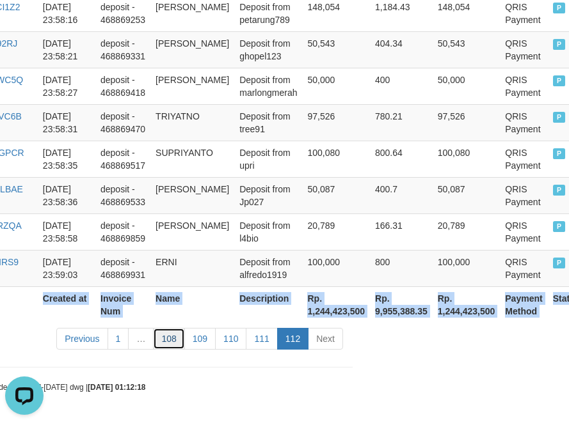
click at [169, 343] on link "108" at bounding box center [168, 339] width 31 height 22
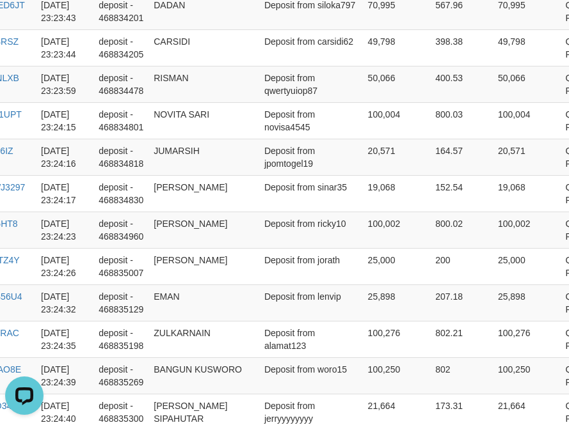
scroll to position [3955, 216]
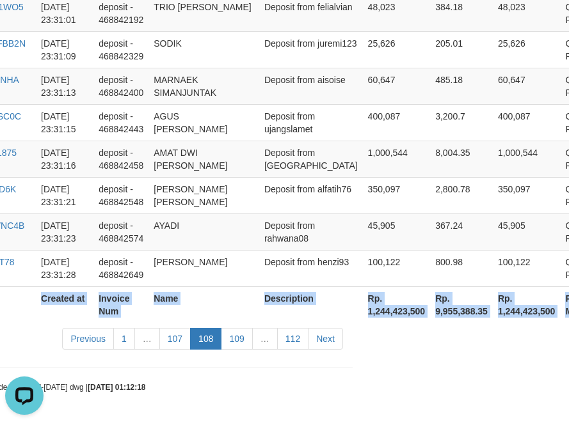
click at [169, 343] on link "107" at bounding box center [174, 339] width 31 height 22
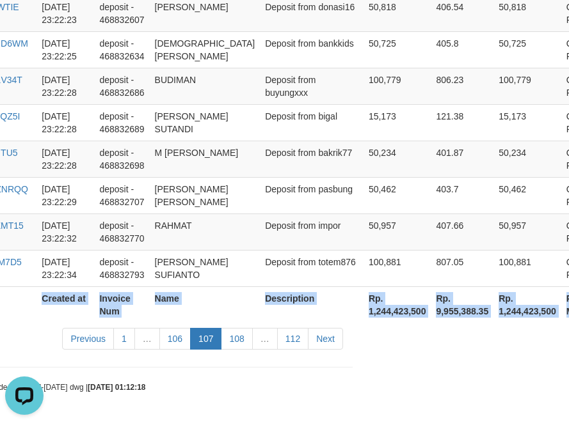
scroll to position [3891, 216]
click at [169, 343] on link "106" at bounding box center [174, 339] width 31 height 22
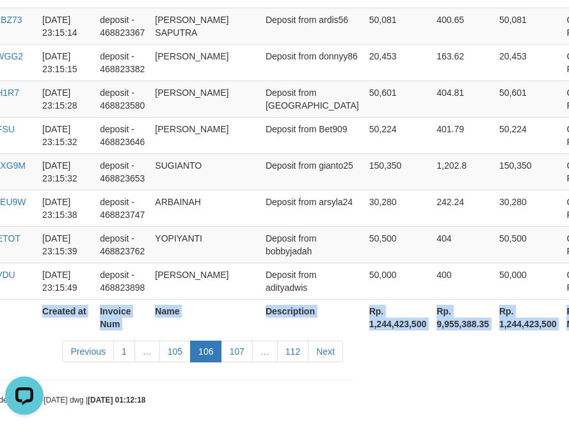
scroll to position [3917, 216]
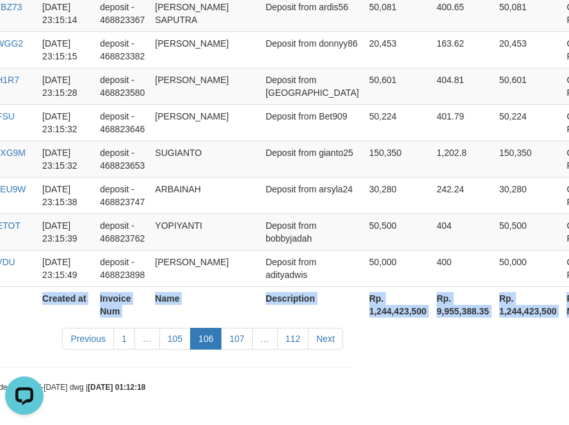
click at [169, 343] on link "105" at bounding box center [174, 339] width 31 height 22
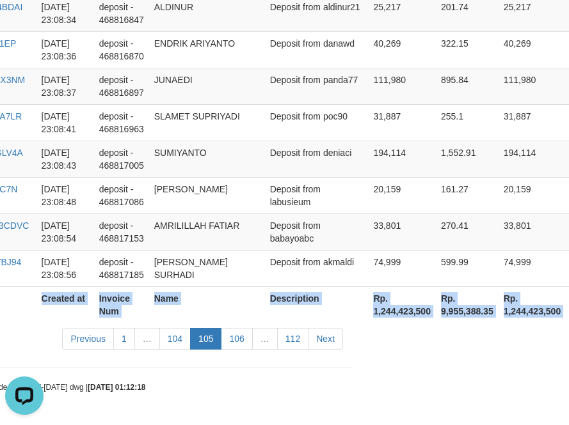
click at [180, 339] on link "104" at bounding box center [174, 339] width 31 height 22
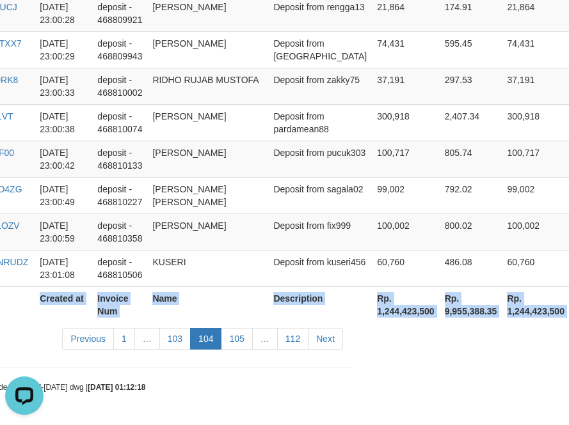
click at [180, 339] on link "103" at bounding box center [174, 339] width 31 height 22
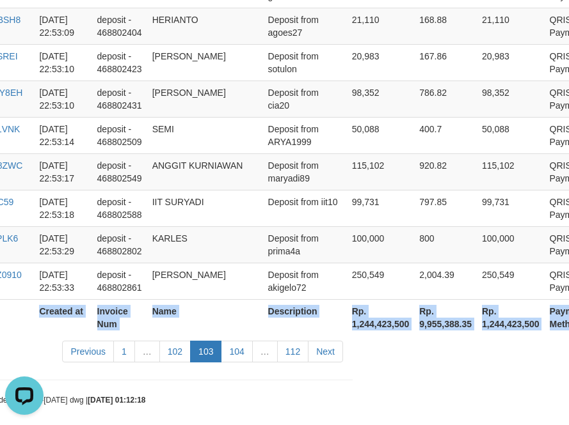
click at [180, 341] on link "102" at bounding box center [174, 352] width 31 height 22
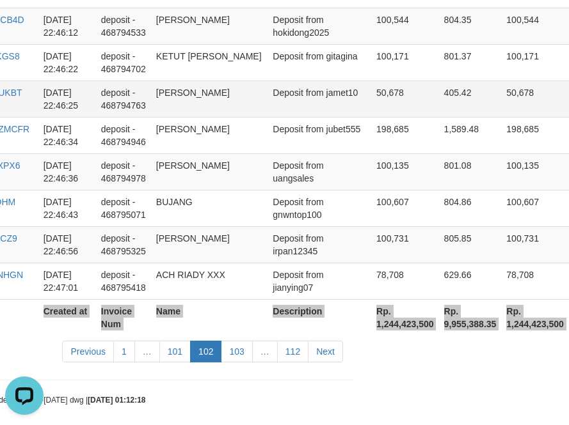
click at [296, 99] on td "Deposit from jamet10" at bounding box center [319, 99] width 104 height 36
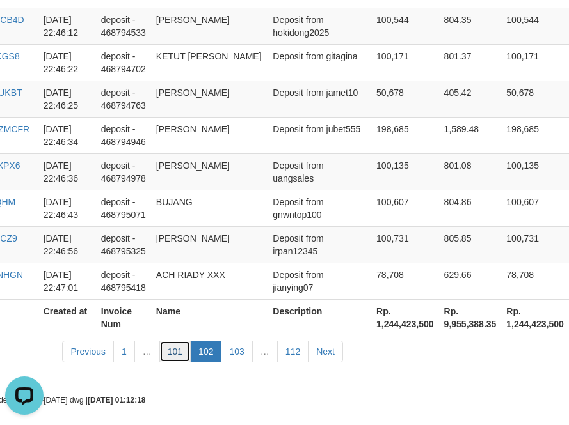
click at [178, 341] on link "101" at bounding box center [174, 352] width 31 height 22
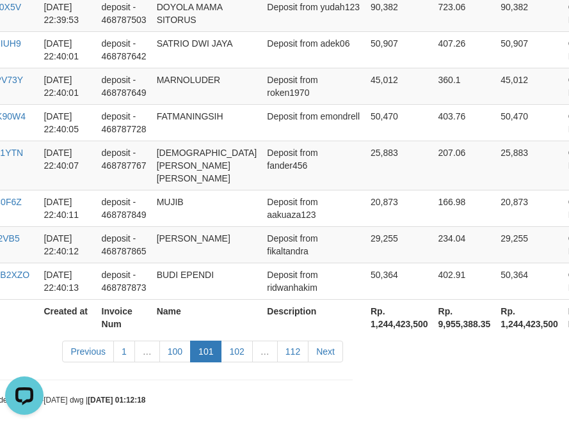
click at [209, 227] on td "[PERSON_NAME]" at bounding box center [207, 245] width 111 height 36
click at [182, 348] on link "100" at bounding box center [174, 352] width 31 height 22
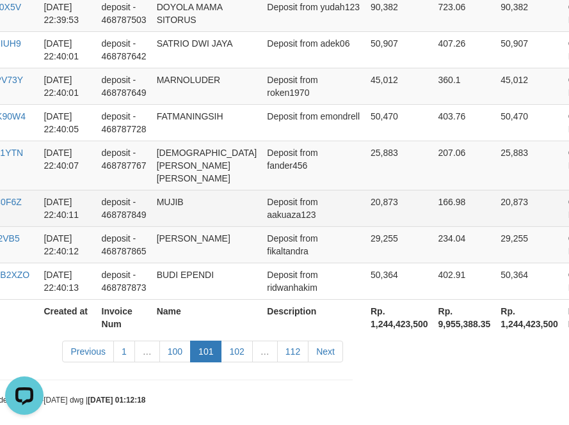
click at [223, 207] on td "MUJIB" at bounding box center [207, 208] width 111 height 36
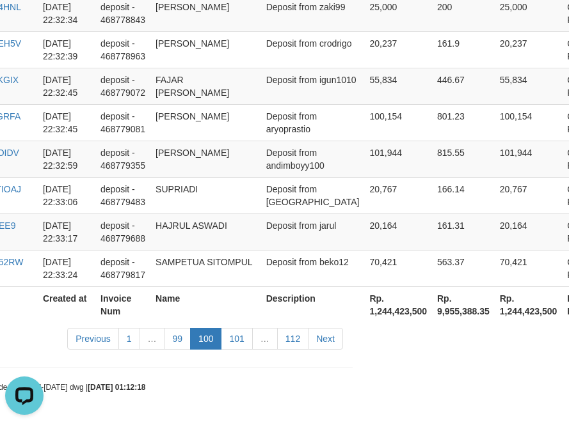
scroll to position [3930, 216]
click at [128, 340] on link "1" at bounding box center [129, 339] width 22 height 22
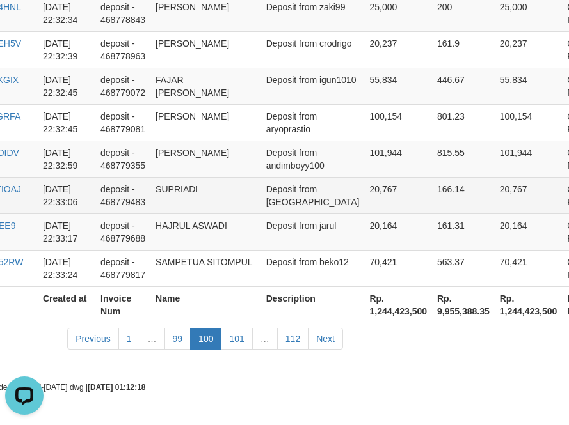
click at [211, 186] on td "SUPRIADI" at bounding box center [205, 195] width 111 height 36
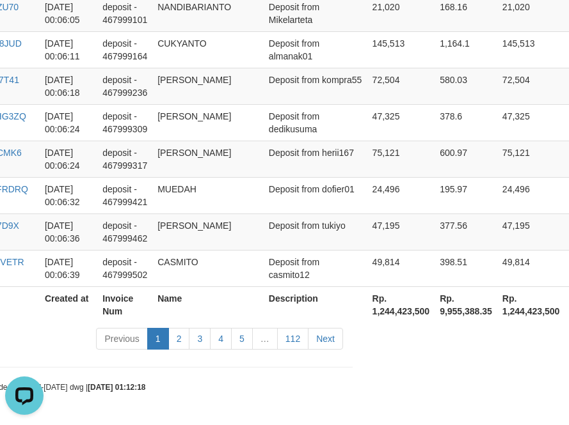
scroll to position [3891, 216]
click at [292, 342] on link "112" at bounding box center [292, 339] width 31 height 22
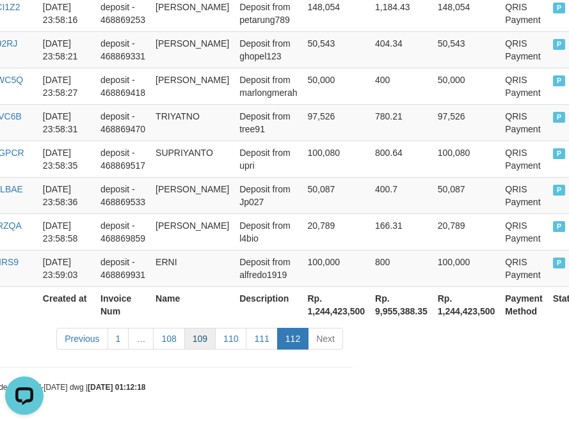
scroll to position [903, 216]
click at [184, 340] on link "108" at bounding box center [168, 339] width 31 height 22
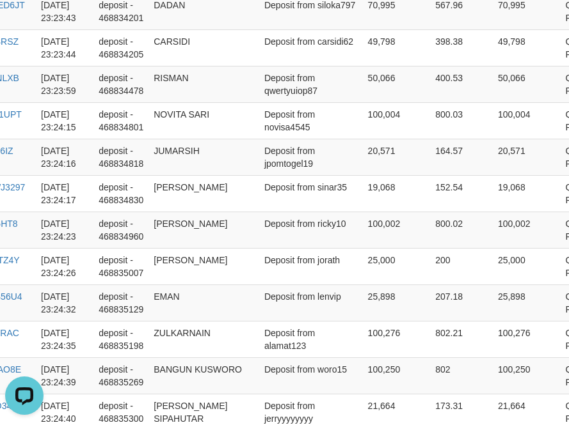
scroll to position [3955, 216]
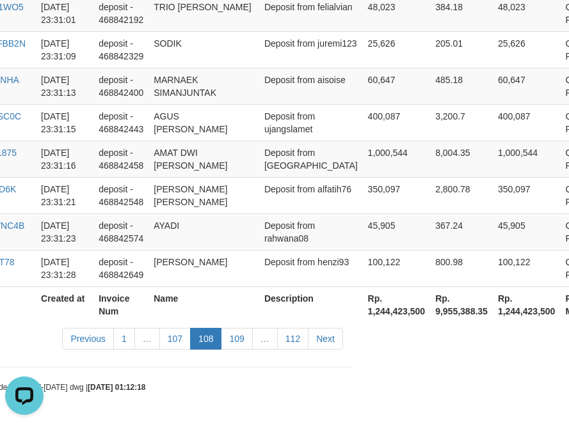
click at [184, 339] on link "107" at bounding box center [174, 339] width 31 height 22
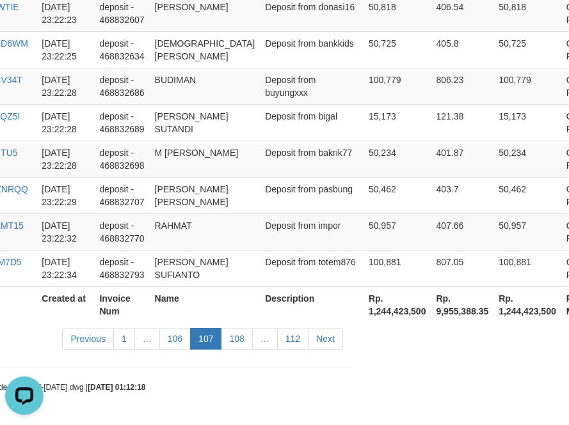
click at [184, 339] on link "106" at bounding box center [174, 339] width 31 height 22
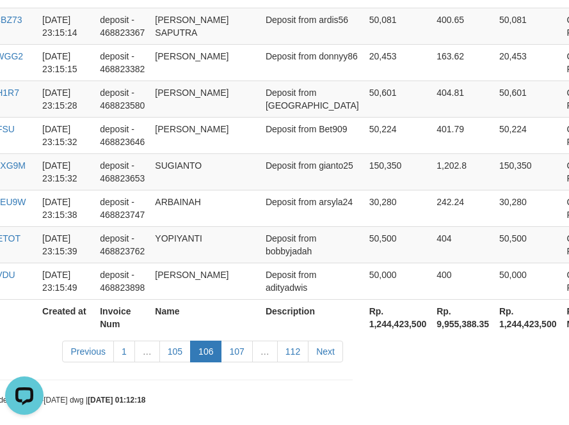
scroll to position [3917, 216]
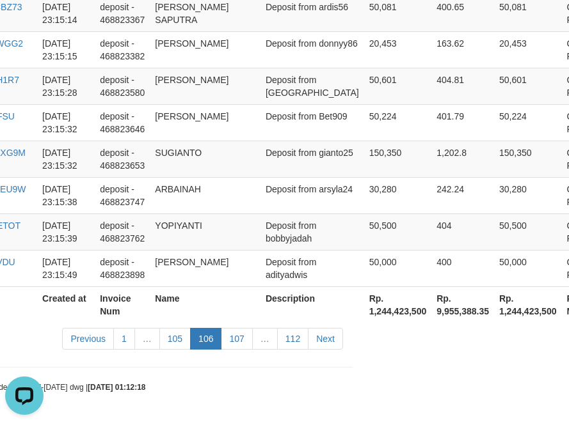
click at [184, 339] on link "105" at bounding box center [174, 339] width 31 height 22
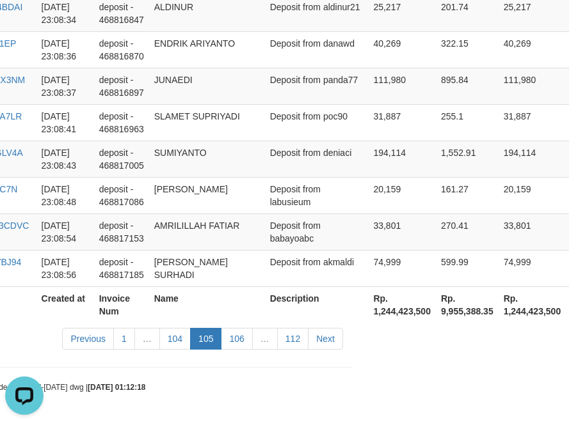
click at [184, 339] on link "104" at bounding box center [174, 339] width 31 height 22
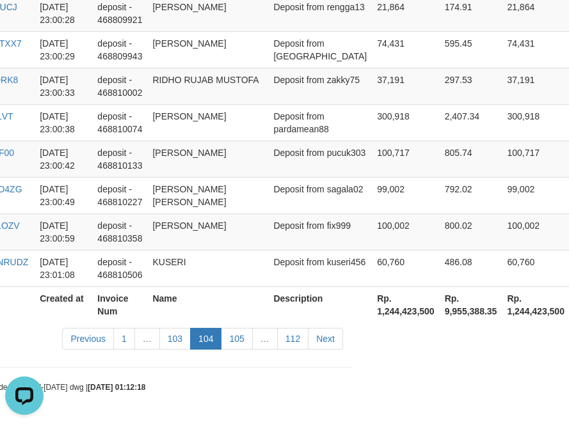
scroll to position [3891, 216]
click at [184, 339] on link "103" at bounding box center [174, 339] width 31 height 22
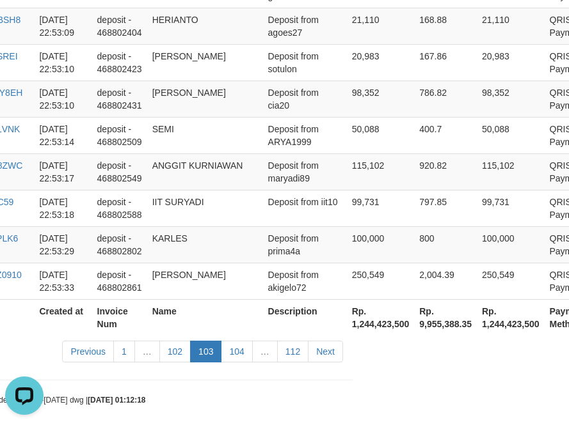
click at [184, 341] on link "102" at bounding box center [174, 352] width 31 height 22
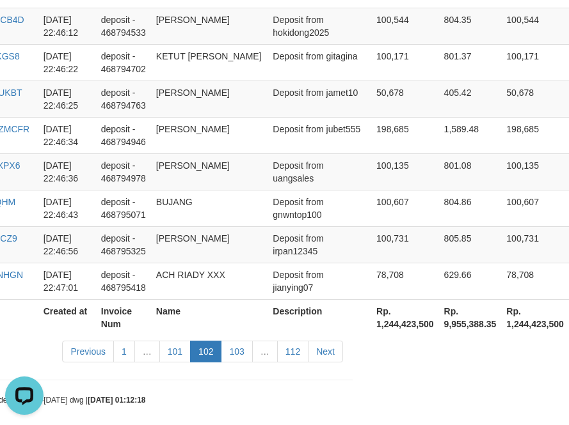
click at [184, 341] on link "101" at bounding box center [174, 352] width 31 height 22
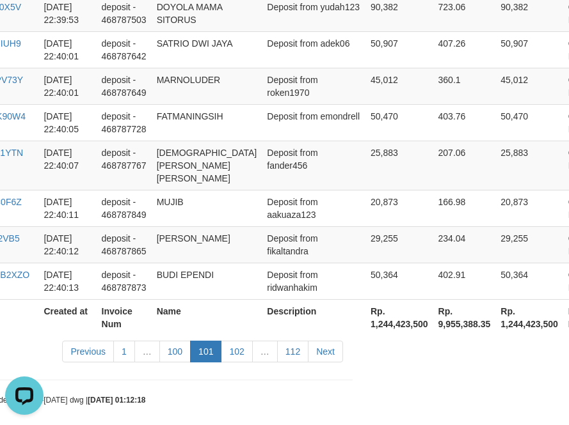
click at [184, 341] on link "100" at bounding box center [174, 352] width 31 height 22
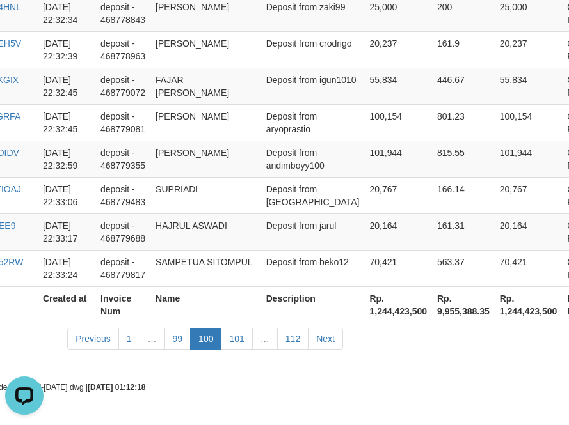
click at [184, 339] on link "99" at bounding box center [177, 339] width 27 height 22
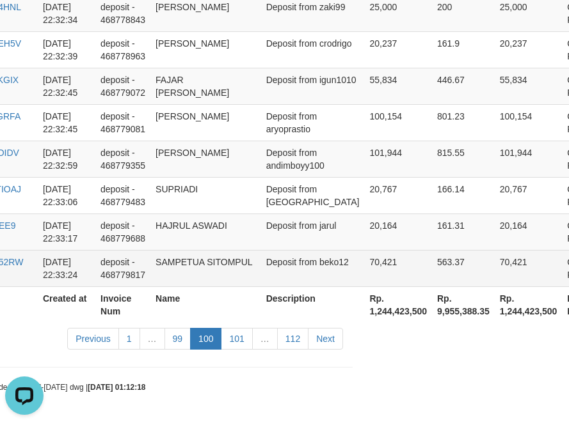
scroll to position [3943, 216]
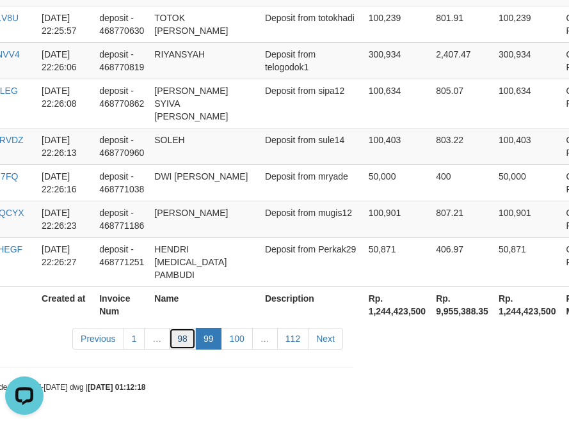
click at [187, 346] on link "98" at bounding box center [182, 339] width 27 height 22
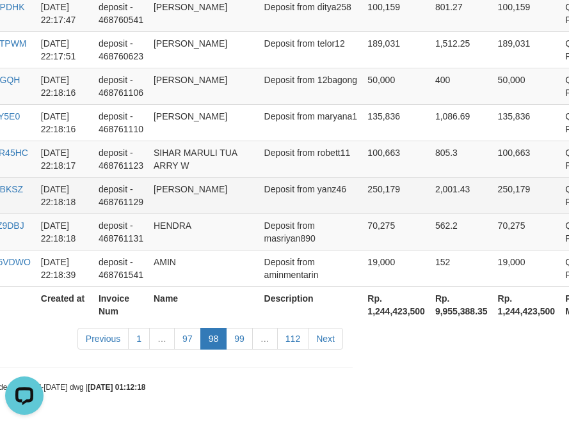
click at [219, 210] on td "[PERSON_NAME]" at bounding box center [203, 195] width 111 height 36
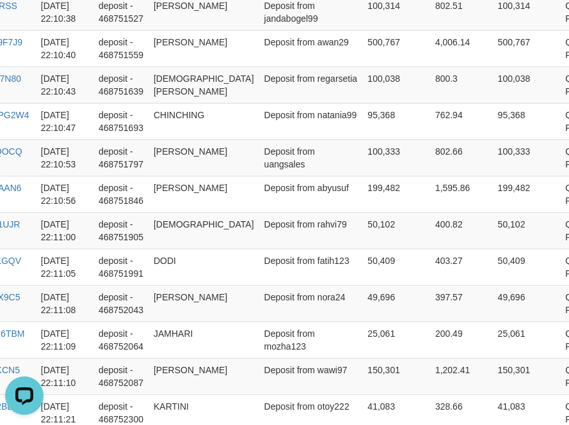
scroll to position [654, 216]
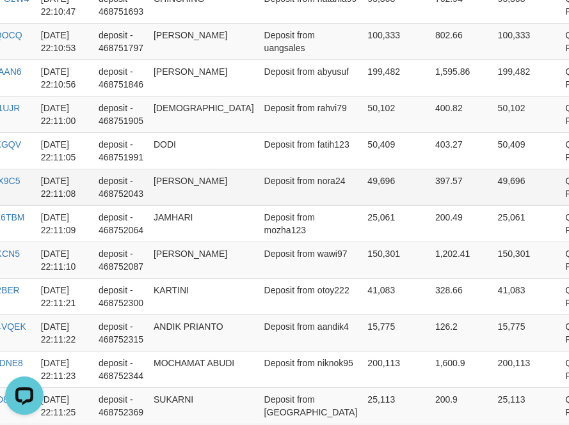
click at [259, 205] on td "Deposit from nora24" at bounding box center [311, 187] width 104 height 36
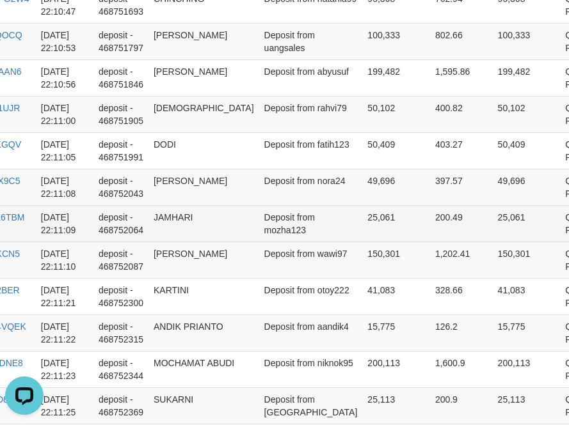
click at [259, 242] on td "Deposit from mozha123" at bounding box center [311, 223] width 104 height 36
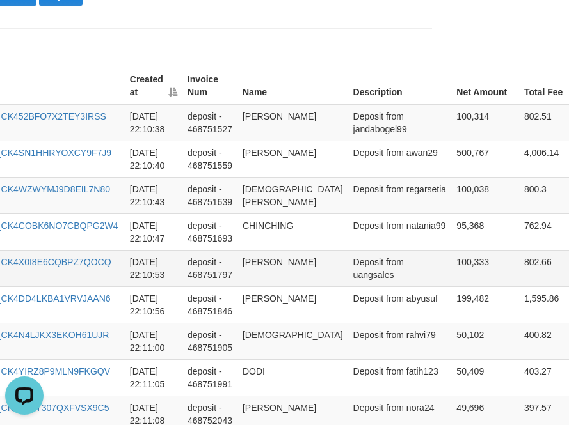
scroll to position [427, 171]
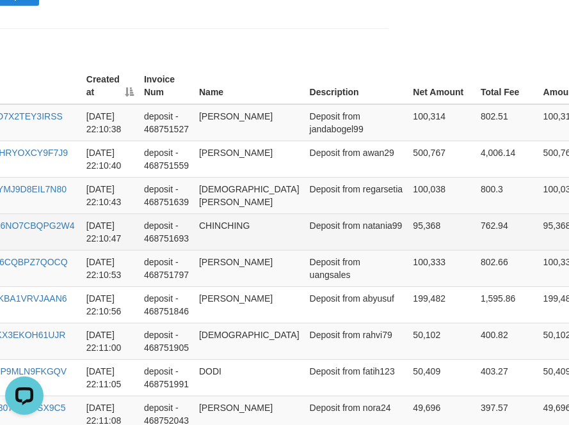
click at [322, 221] on td "Deposit from natania99" at bounding box center [357, 232] width 104 height 36
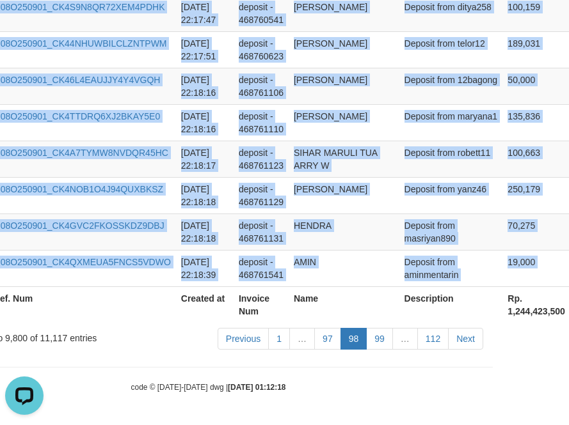
scroll to position [3981, 227]
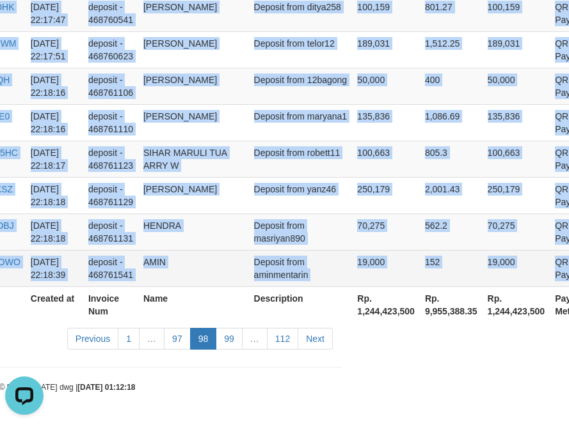
drag, startPoint x: 17, startPoint y: 323, endPoint x: 553, endPoint y: 271, distance: 538.0
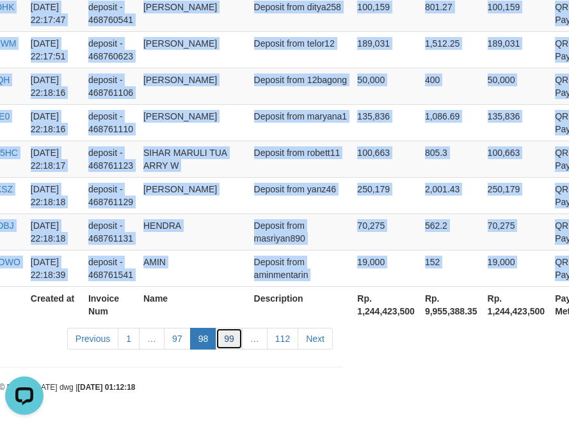
click at [234, 346] on link "99" at bounding box center [229, 339] width 27 height 22
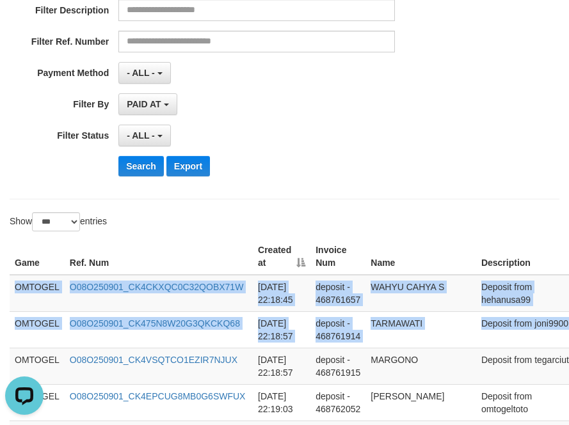
scroll to position [256, 229]
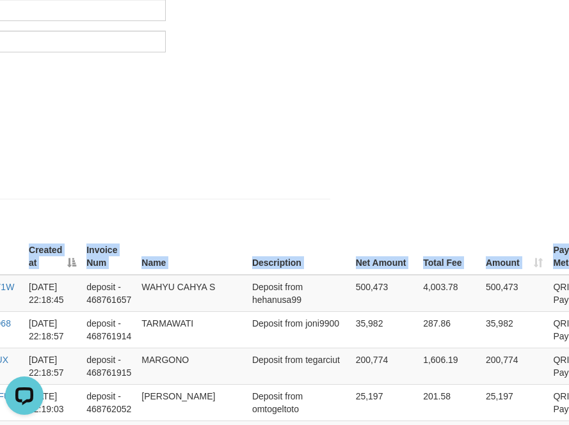
drag, startPoint x: 15, startPoint y: 289, endPoint x: 797, endPoint y: 331, distance: 782.4
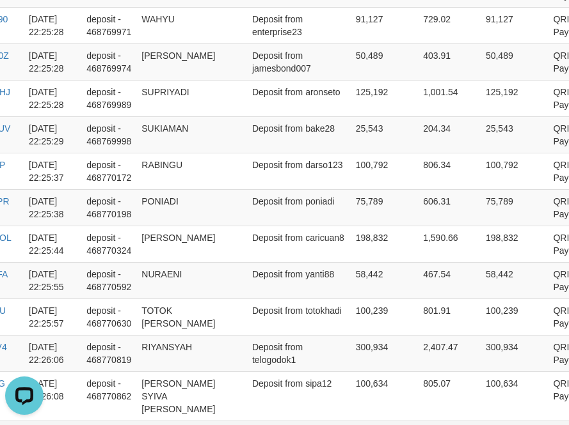
scroll to position [3943, 229]
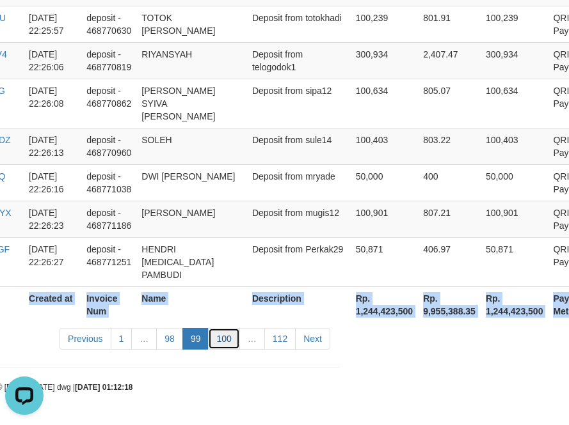
click at [230, 344] on link "100" at bounding box center [223, 339] width 31 height 22
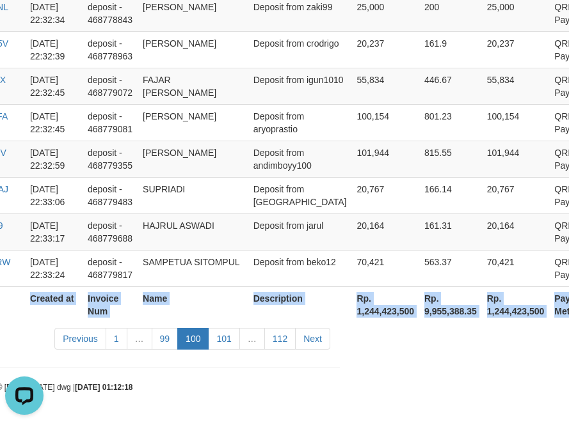
scroll to position [3930, 229]
click at [233, 337] on link "101" at bounding box center [223, 339] width 31 height 22
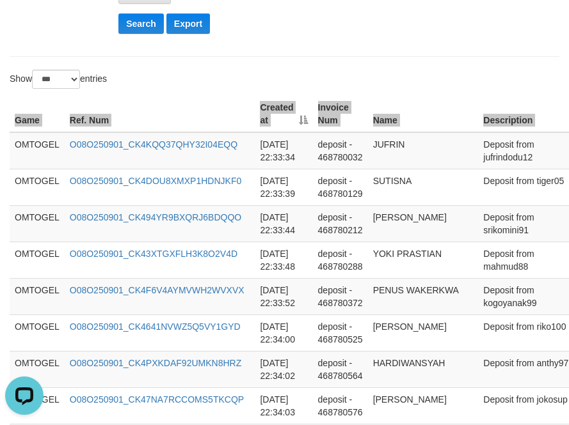
scroll to position [308, 0]
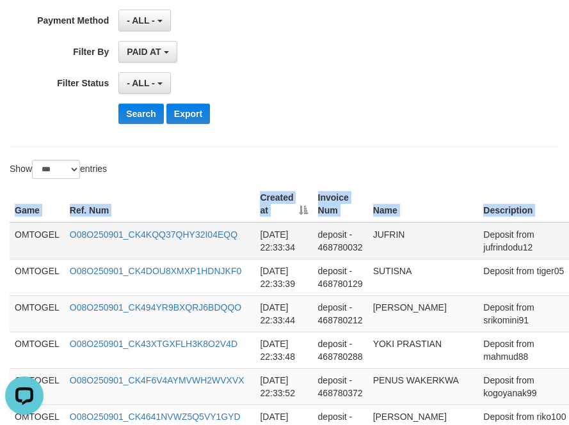
drag, startPoint x: 40, startPoint y: 254, endPoint x: 27, endPoint y: 251, distance: 13.2
click at [38, 254] on td "OMTOGEL" at bounding box center [37, 241] width 55 height 37
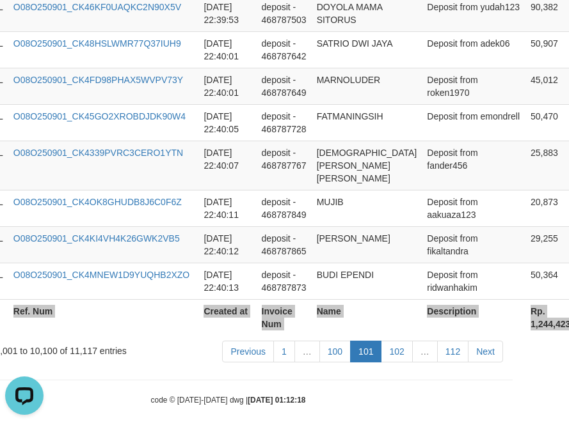
scroll to position [3891, 85]
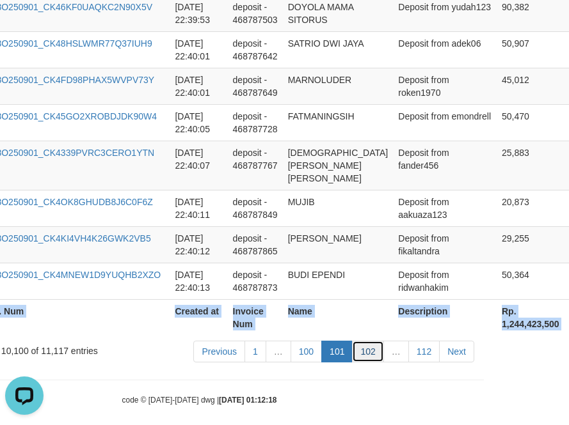
click at [363, 344] on link "102" at bounding box center [367, 352] width 31 height 22
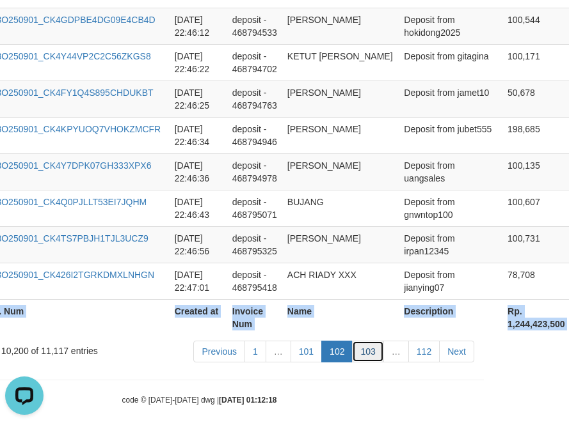
click at [362, 341] on link "103" at bounding box center [367, 352] width 31 height 22
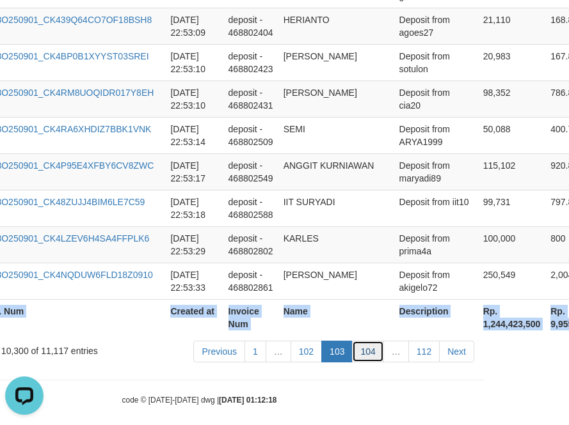
click at [374, 341] on link "104" at bounding box center [367, 352] width 31 height 22
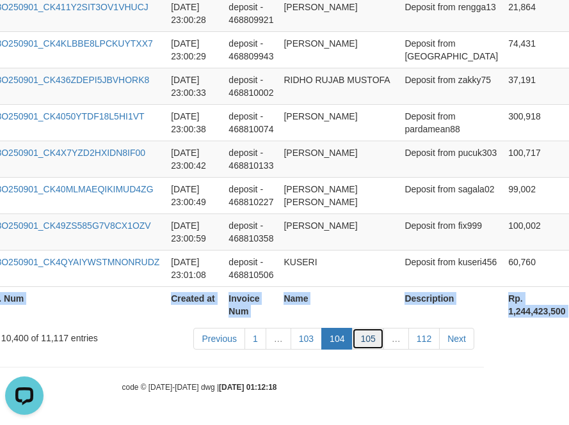
click at [379, 346] on link "105" at bounding box center [367, 339] width 31 height 22
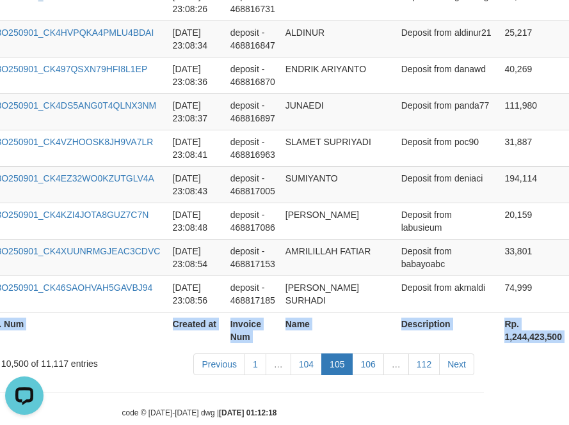
scroll to position [3917, 85]
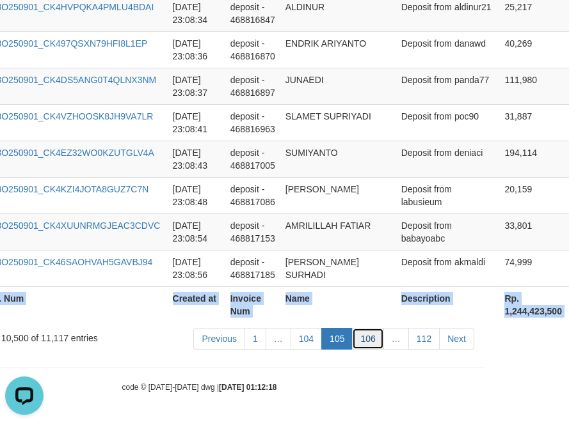
click at [368, 343] on link "106" at bounding box center [367, 339] width 31 height 22
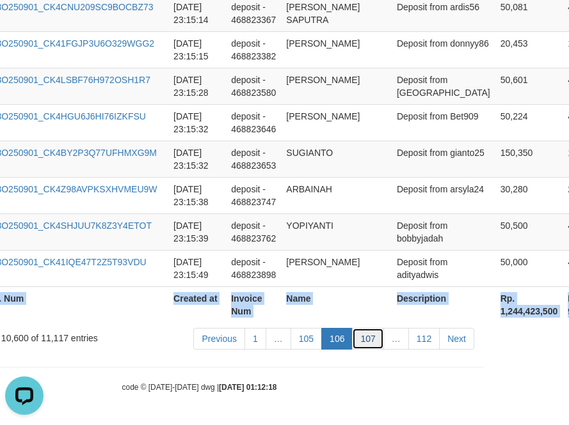
click at [363, 335] on link "107" at bounding box center [367, 339] width 31 height 22
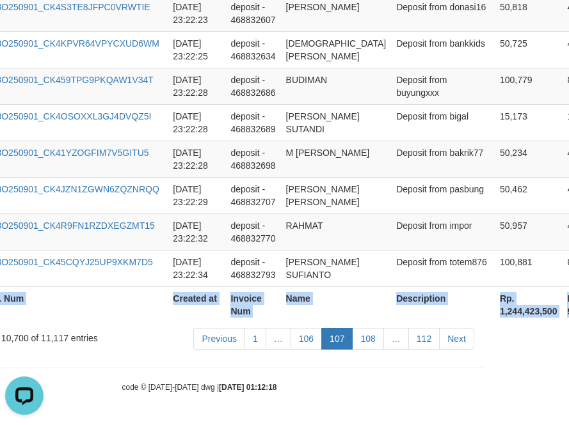
scroll to position [3891, 85]
click at [376, 346] on link "108" at bounding box center [367, 339] width 31 height 22
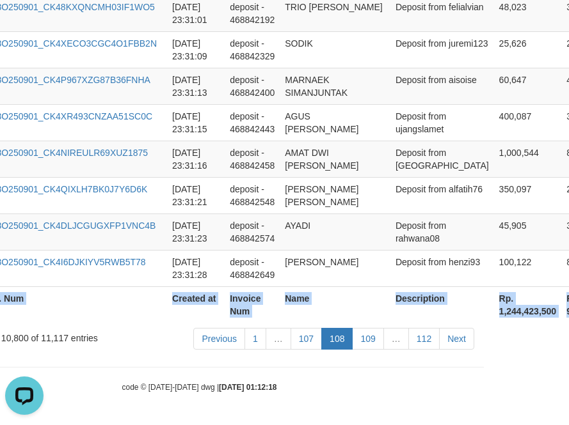
scroll to position [3955, 85]
click at [367, 344] on link "109" at bounding box center [367, 339] width 31 height 22
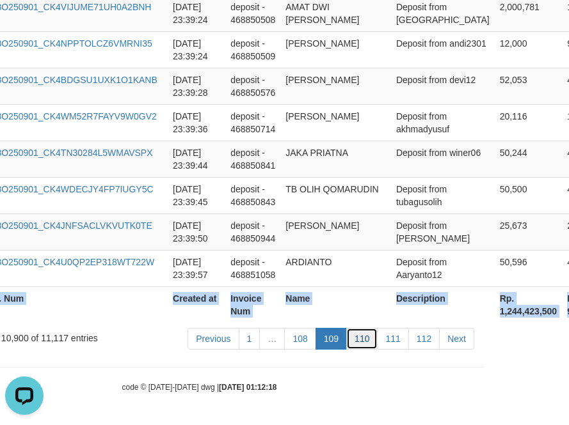
click at [363, 341] on link "110" at bounding box center [361, 339] width 31 height 22
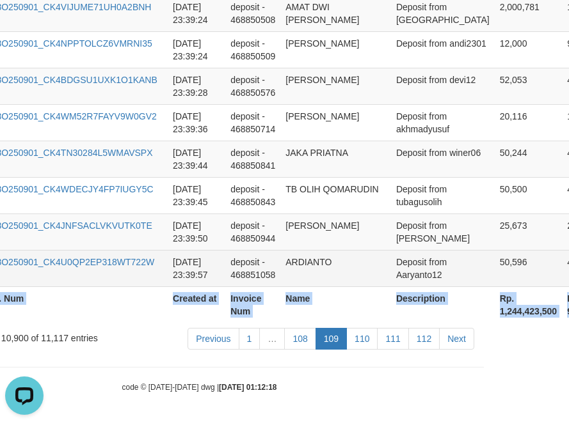
scroll to position [3891, 85]
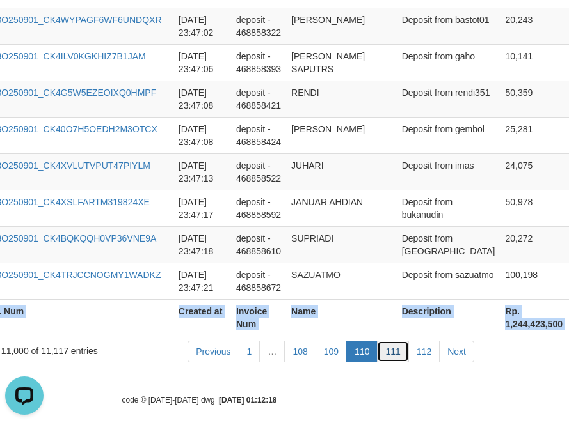
click at [389, 341] on link "111" at bounding box center [392, 352] width 31 height 22
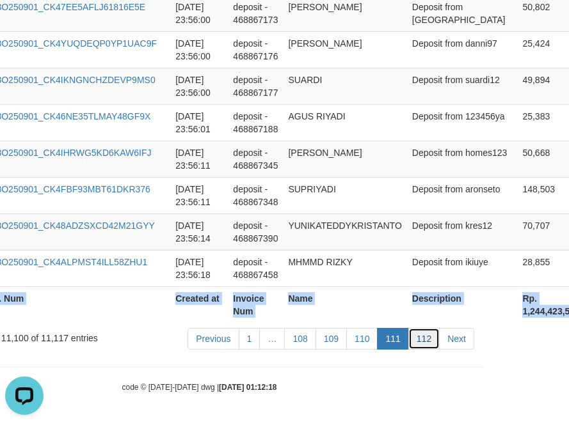
click at [430, 342] on link "112" at bounding box center [423, 339] width 31 height 22
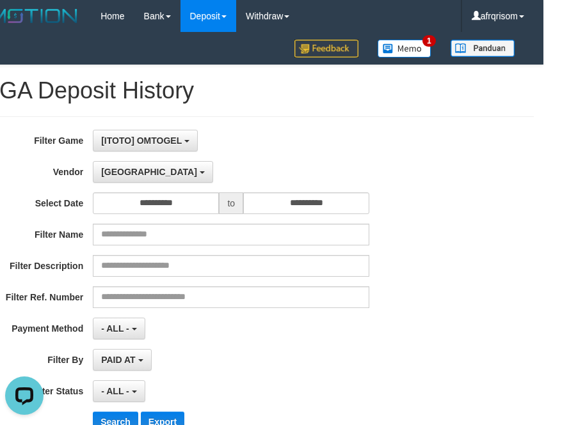
scroll to position [0, 0]
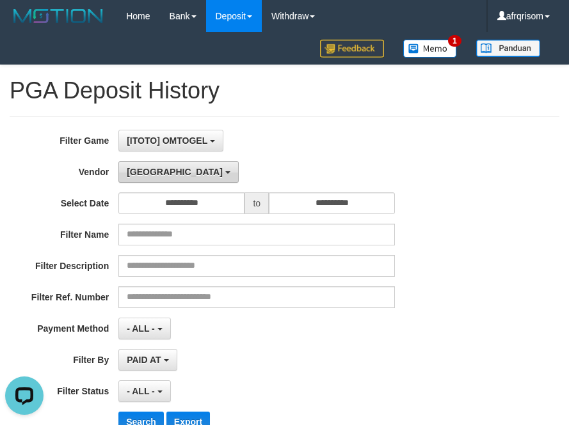
click at [150, 173] on span "[GEOGRAPHIC_DATA]" at bounding box center [175, 172] width 96 height 10
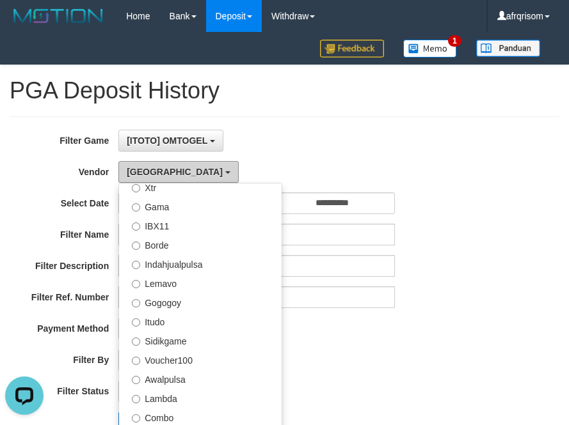
scroll to position [420, 0]
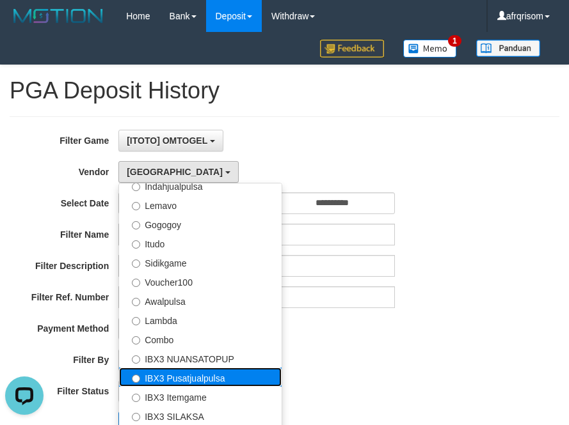
click at [196, 378] on label "IBX3 Pusatjualpulsa" at bounding box center [200, 377] width 163 height 19
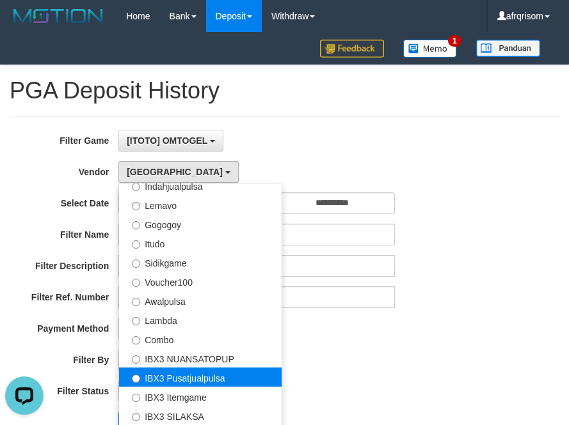
select select "**********"
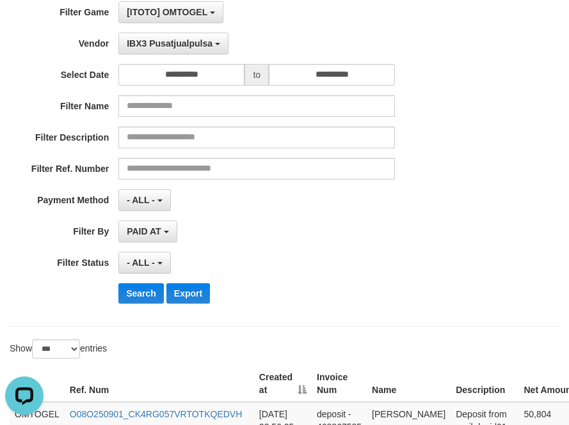
scroll to position [256, 0]
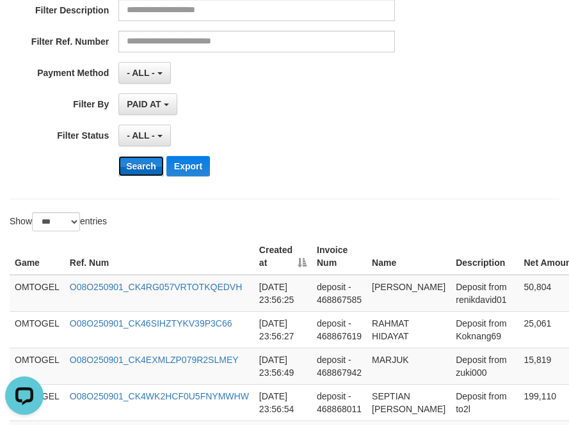
click at [144, 161] on button "Search" at bounding box center [140, 166] width 45 height 20
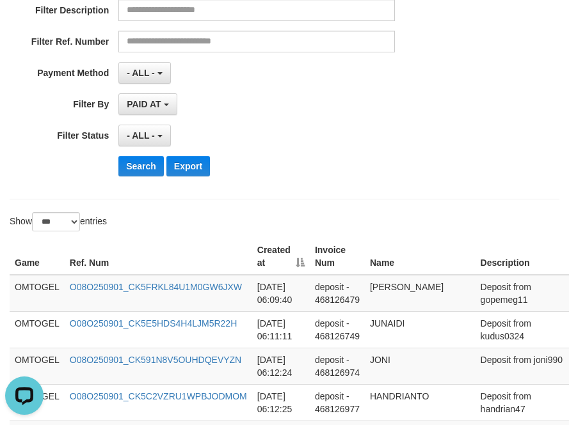
click at [297, 127] on div "- ALL - SELECT ALL - ALL - SELECT STATUS PENDING/UNPAID PAID CANCELED EXPIRED" at bounding box center [256, 136] width 276 height 22
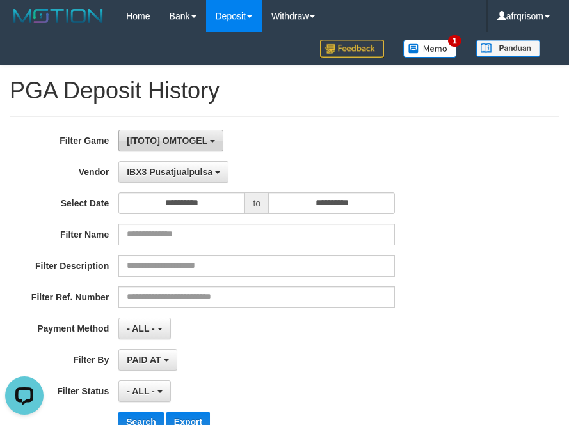
click at [215, 141] on button "[ITOTO] OMTOGEL" at bounding box center [170, 141] width 105 height 22
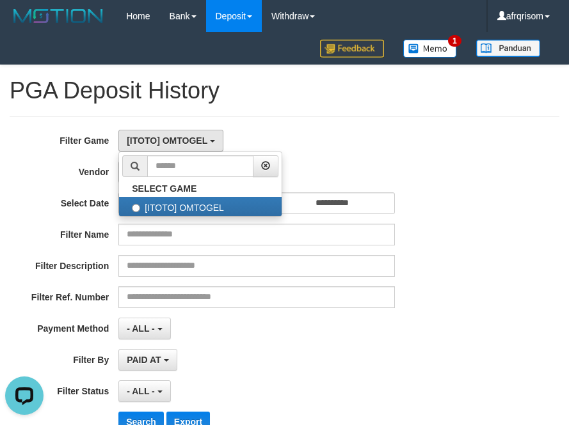
click at [307, 139] on div "[ITOTO] OMTOGEL SELECT GAME [ITOTO] OMTOGEL" at bounding box center [256, 141] width 276 height 22
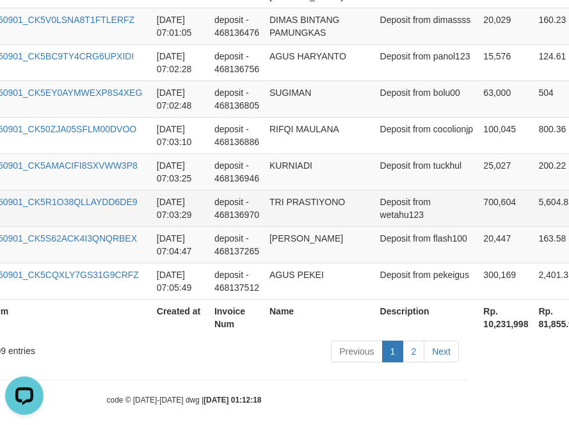
scroll to position [3891, 205]
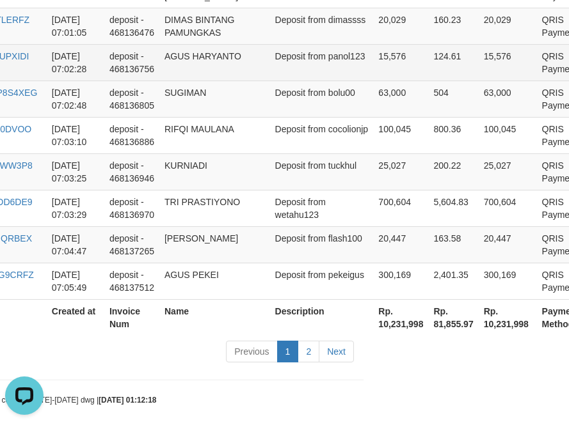
click at [274, 65] on td "Deposit from panol123" at bounding box center [322, 62] width 104 height 36
